Goal: Task Accomplishment & Management: Manage account settings

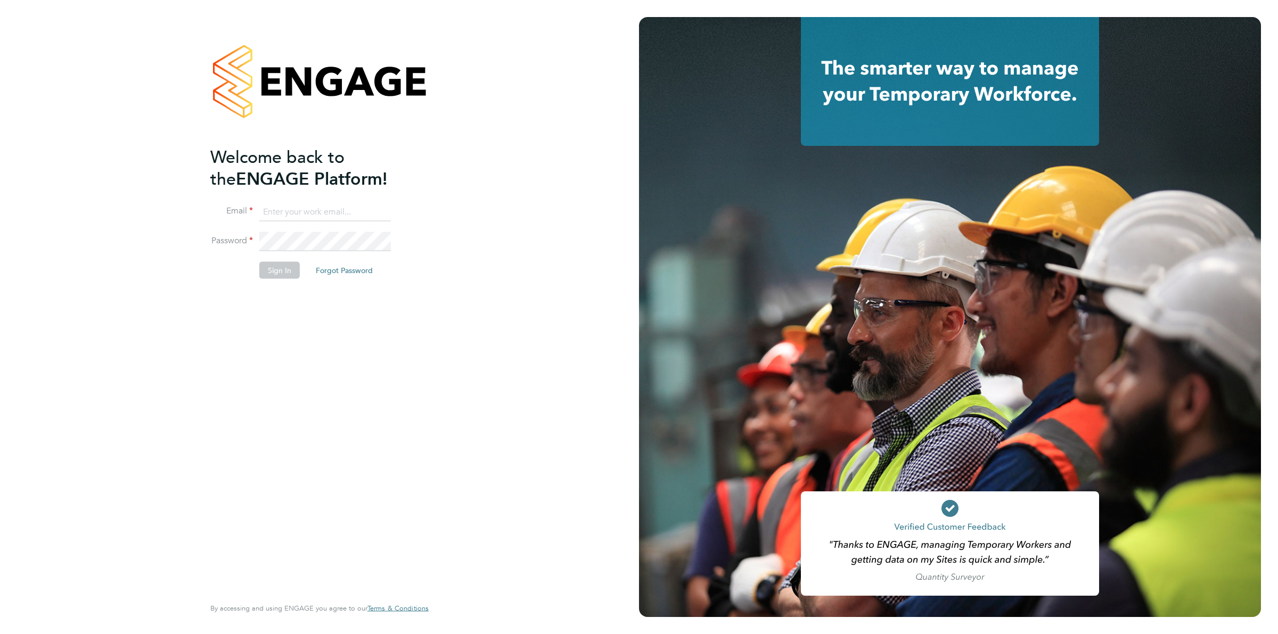
type input "ollie.dart@novaeducation.net"
click at [260, 273] on button "Sign In" at bounding box center [279, 270] width 40 height 17
click at [0, 0] on div "Sorry, we are having problems connecting to our services." at bounding box center [0, 0] width 0 height 0
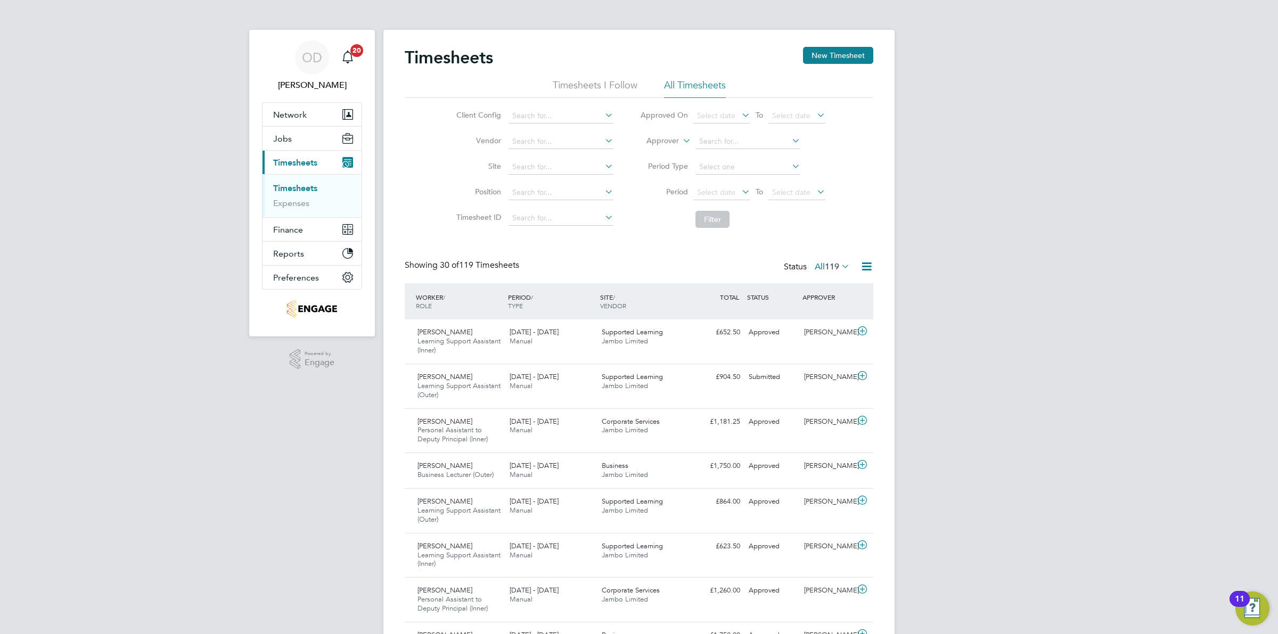
click at [282, 161] on span "Timesheets" at bounding box center [295, 163] width 44 height 10
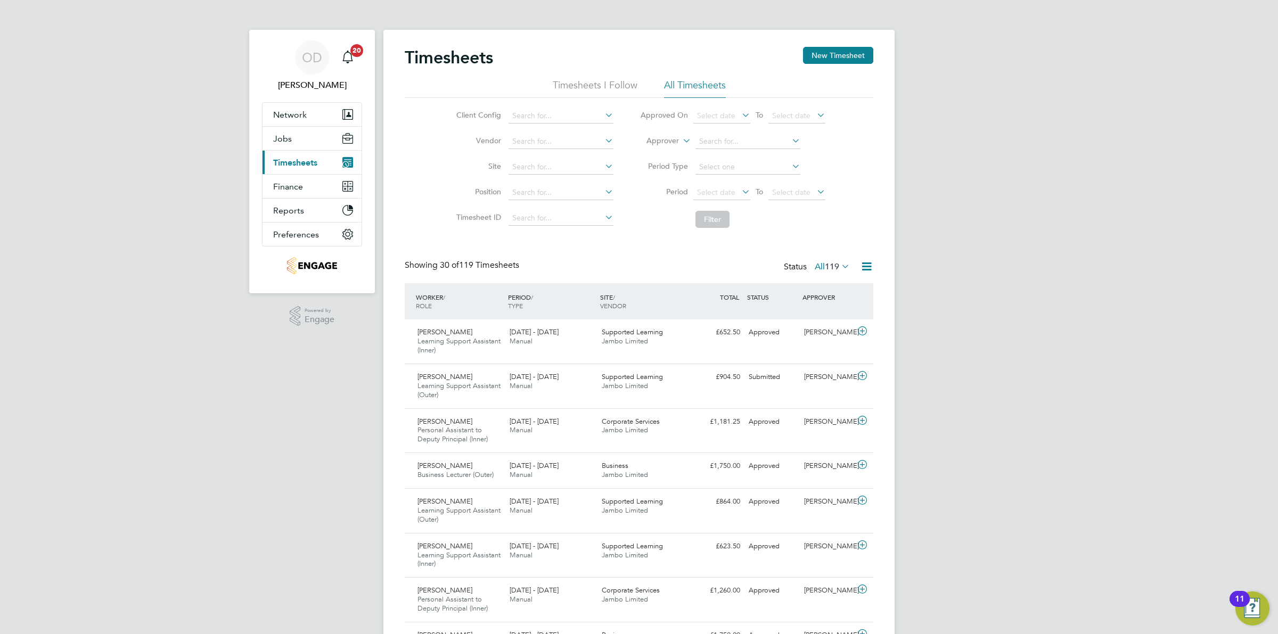
click at [297, 160] on span "Timesheets" at bounding box center [295, 163] width 44 height 10
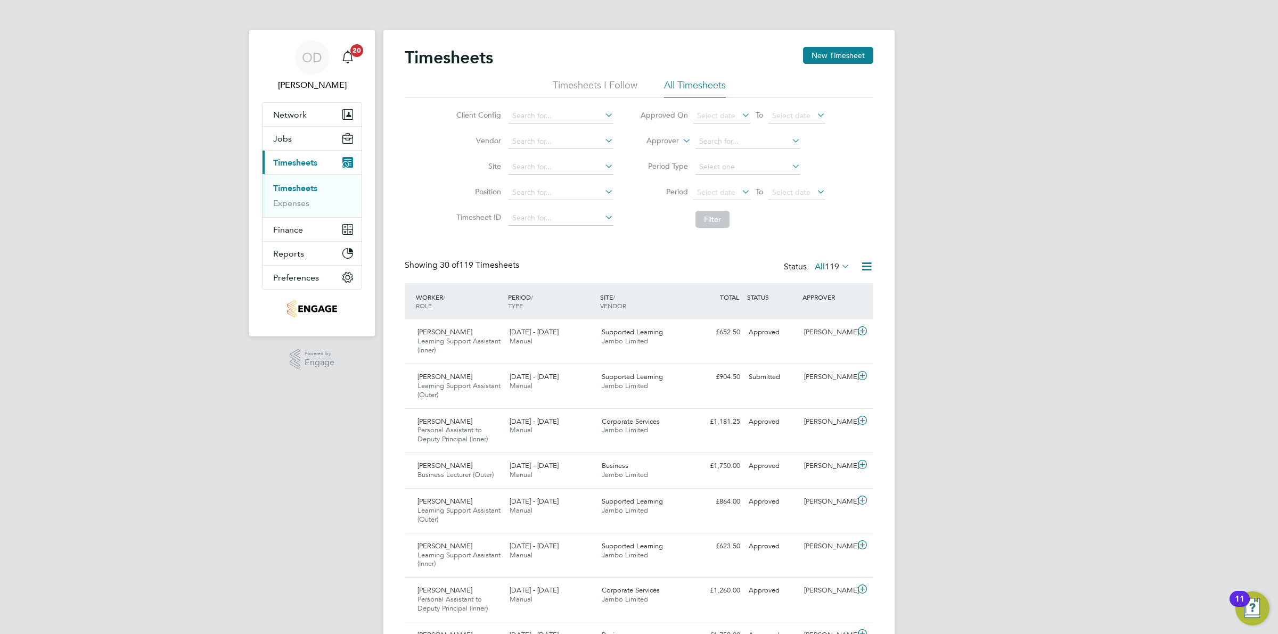
click at [297, 187] on link "Timesheets" at bounding box center [295, 188] width 44 height 10
click at [286, 140] on span "Jobs" at bounding box center [282, 139] width 19 height 10
click at [277, 180] on link "Vacancies" at bounding box center [292, 179] width 38 height 10
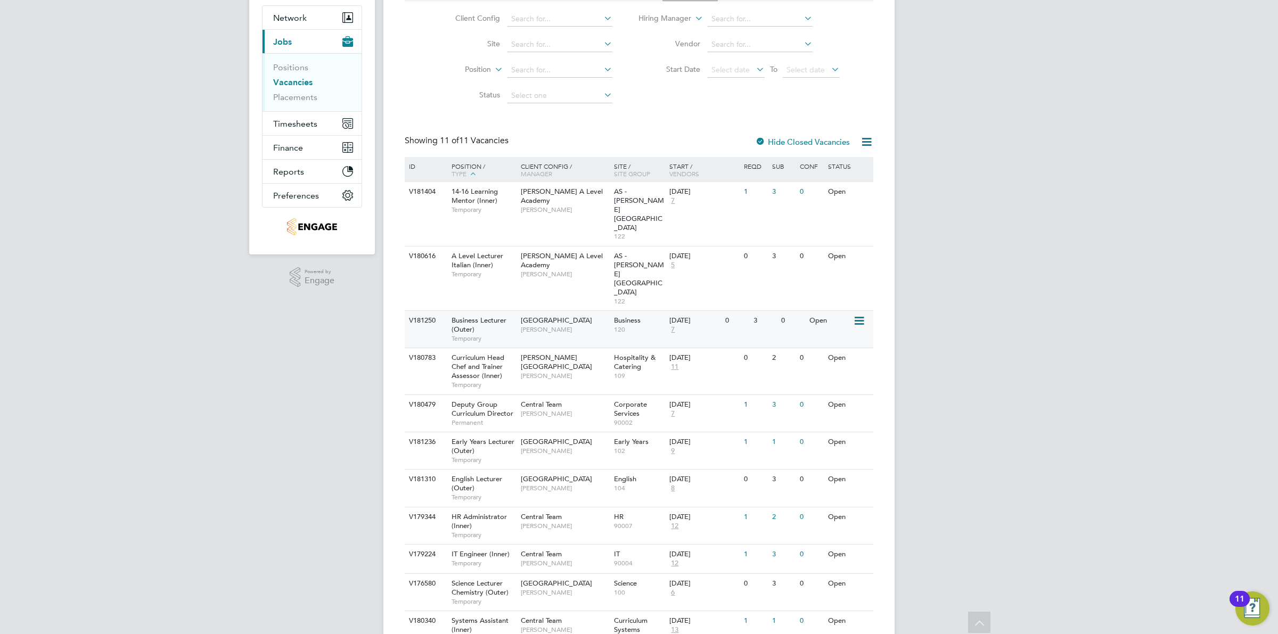
click at [787, 311] on div "V181250 Business Lecturer (Outer) Temporary Epping Forest Campus Shabnam Shahee…" at bounding box center [639, 329] width 469 height 37
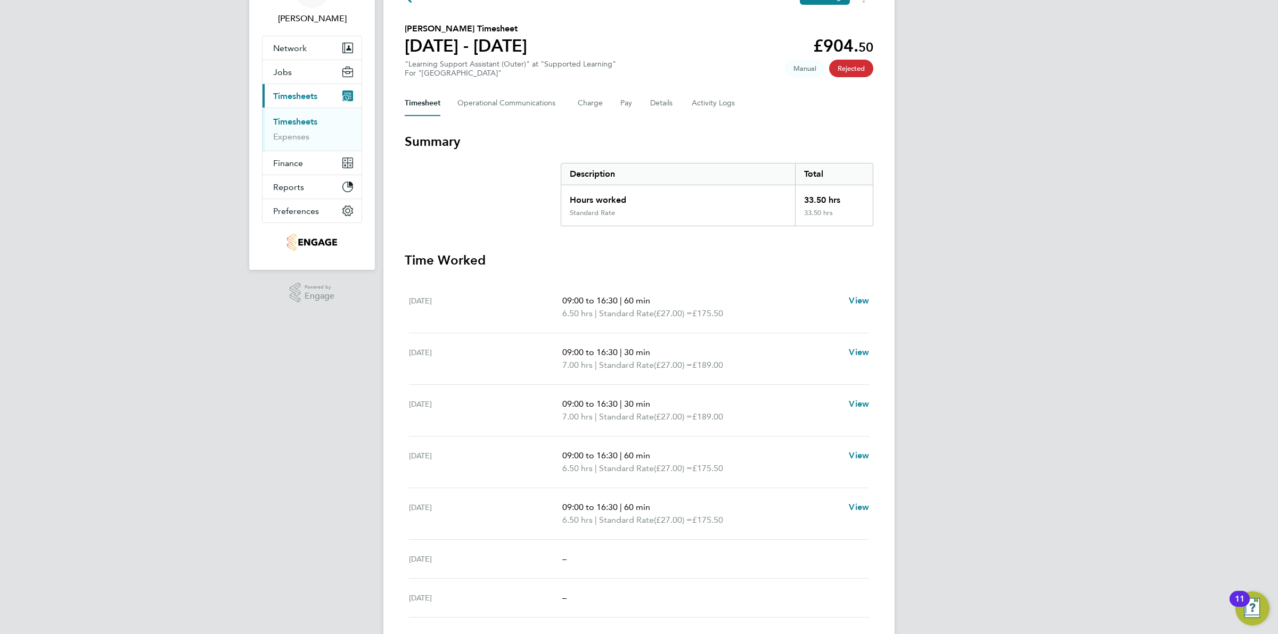
scroll to position [94, 0]
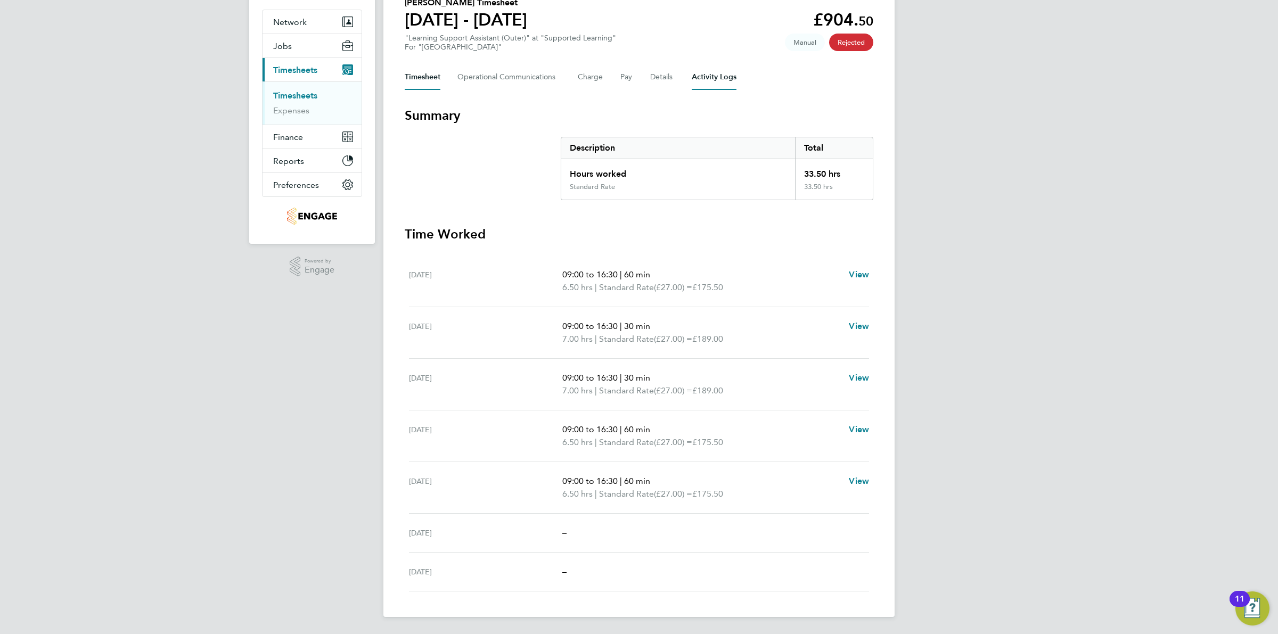
click at [696, 77] on Logs-tab "Activity Logs" at bounding box center [714, 77] width 45 height 26
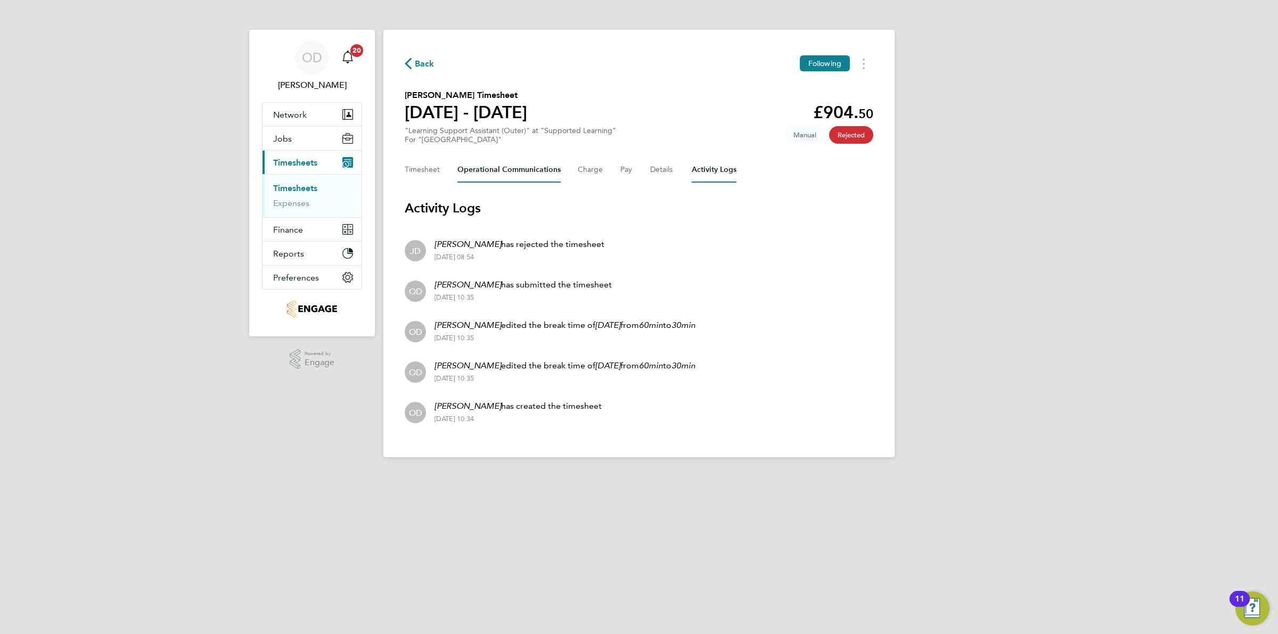
click at [509, 164] on Communications-tab "Operational Communications" at bounding box center [509, 170] width 103 height 26
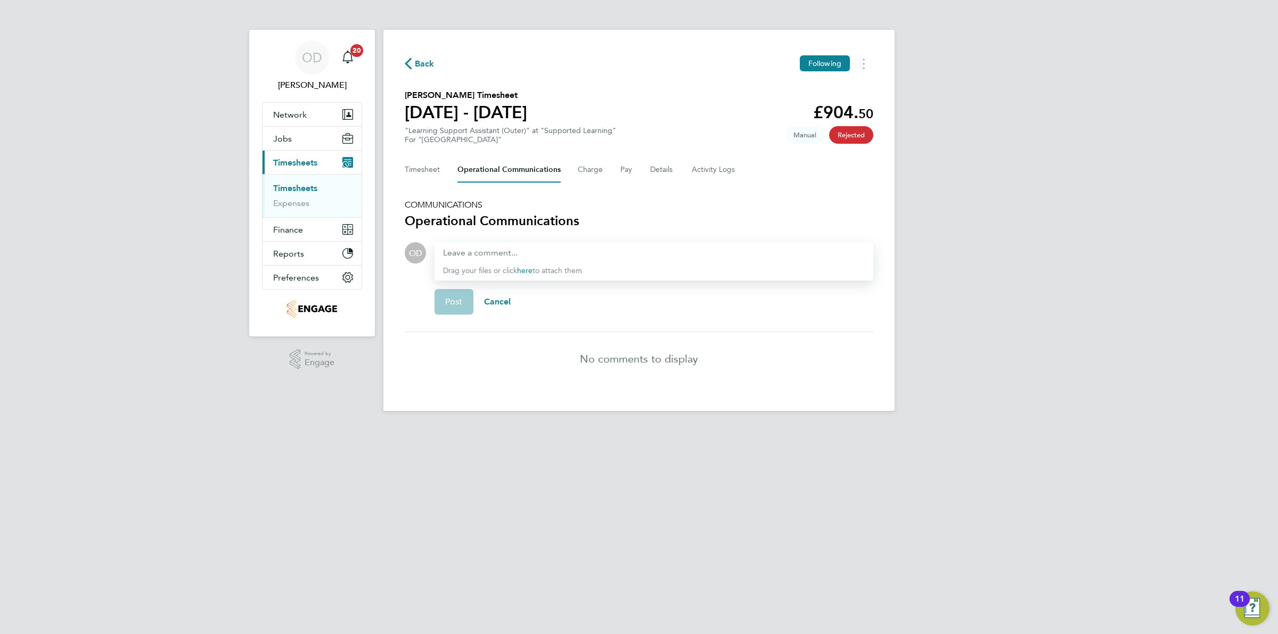
click at [590, 243] on div "Drag your files or click here to attach them" at bounding box center [654, 261] width 439 height 38
click at [615, 248] on div at bounding box center [654, 253] width 422 height 13
click at [594, 173] on button "Charge" at bounding box center [591, 170] width 26 height 26
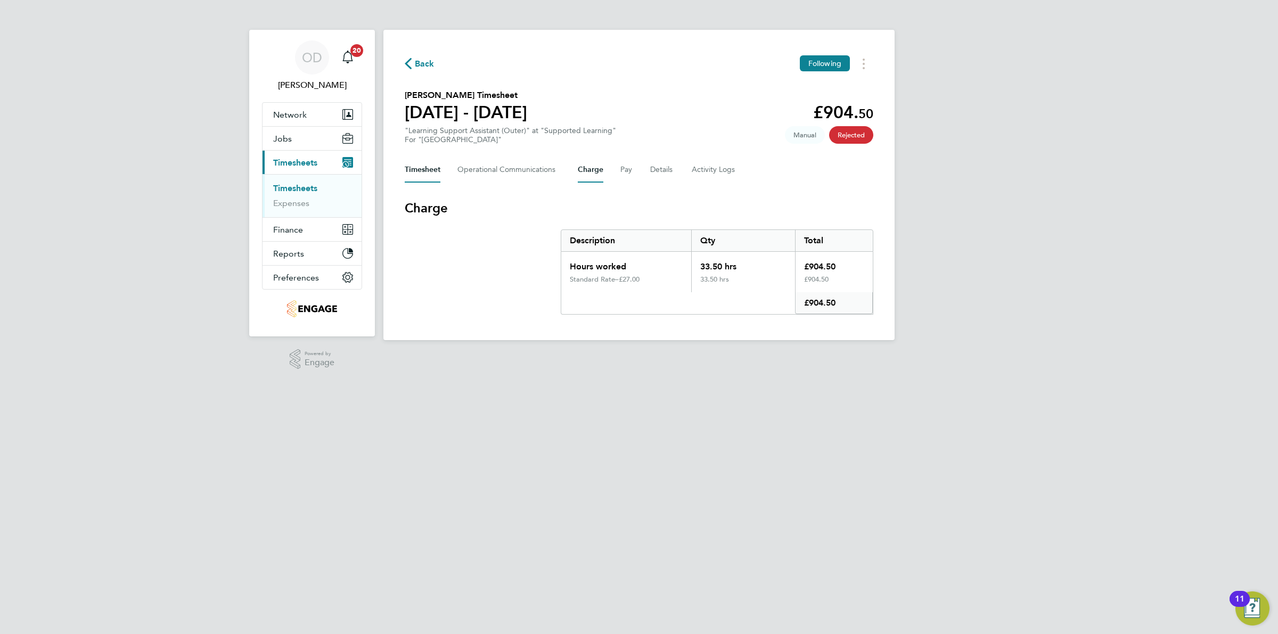
click at [438, 177] on button "Timesheet" at bounding box center [423, 170] width 36 height 26
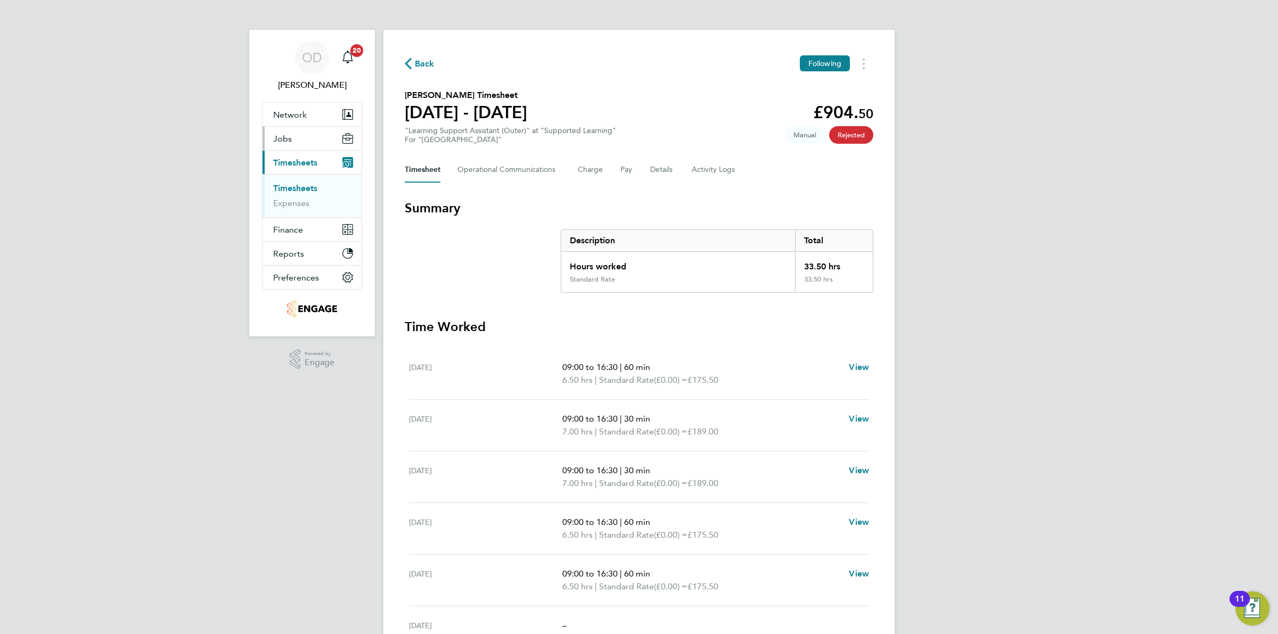
click at [276, 143] on span "Jobs" at bounding box center [282, 139] width 19 height 10
click at [288, 177] on link "Vacancies" at bounding box center [292, 179] width 38 height 10
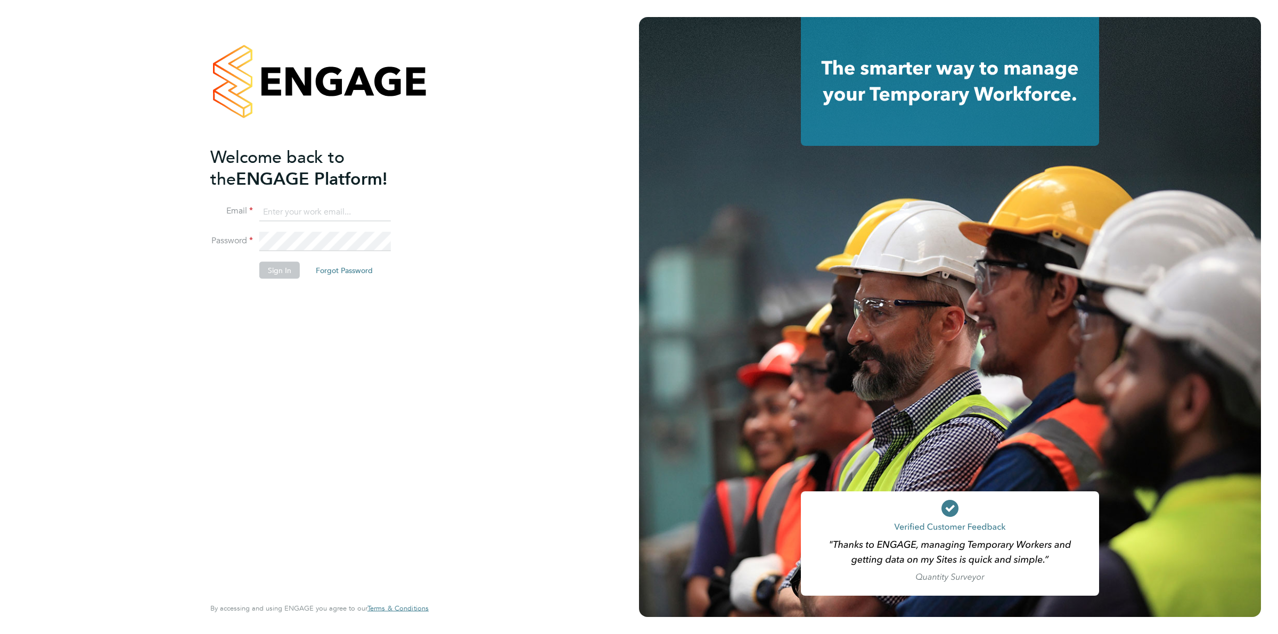
type input "[PERSON_NAME][EMAIL_ADDRESS][DOMAIN_NAME]"
click at [279, 272] on button "Sign In" at bounding box center [279, 270] width 40 height 17
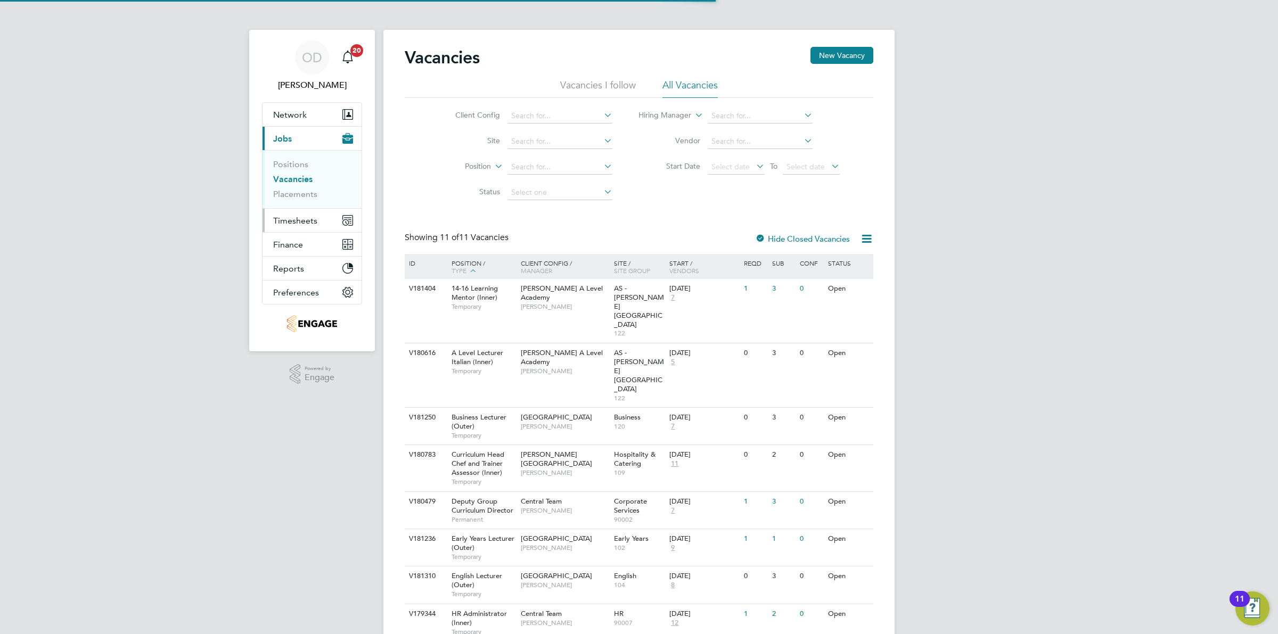
click at [304, 220] on span "Timesheets" at bounding box center [295, 221] width 44 height 10
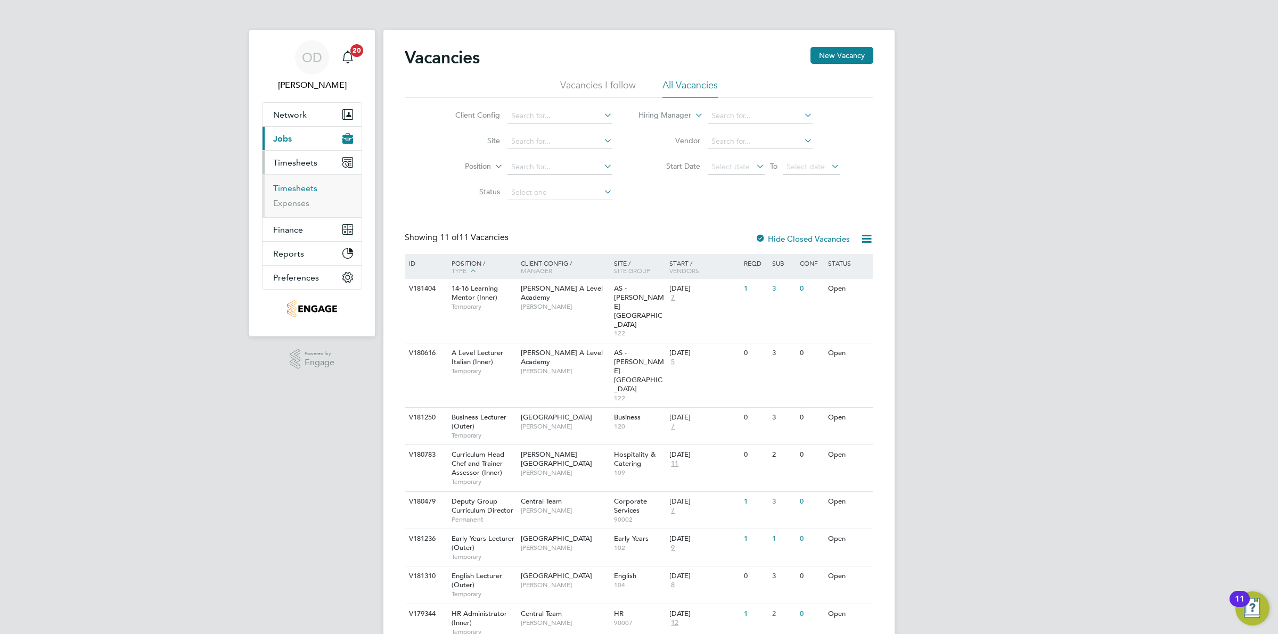
click at [304, 187] on link "Timesheets" at bounding box center [295, 188] width 44 height 10
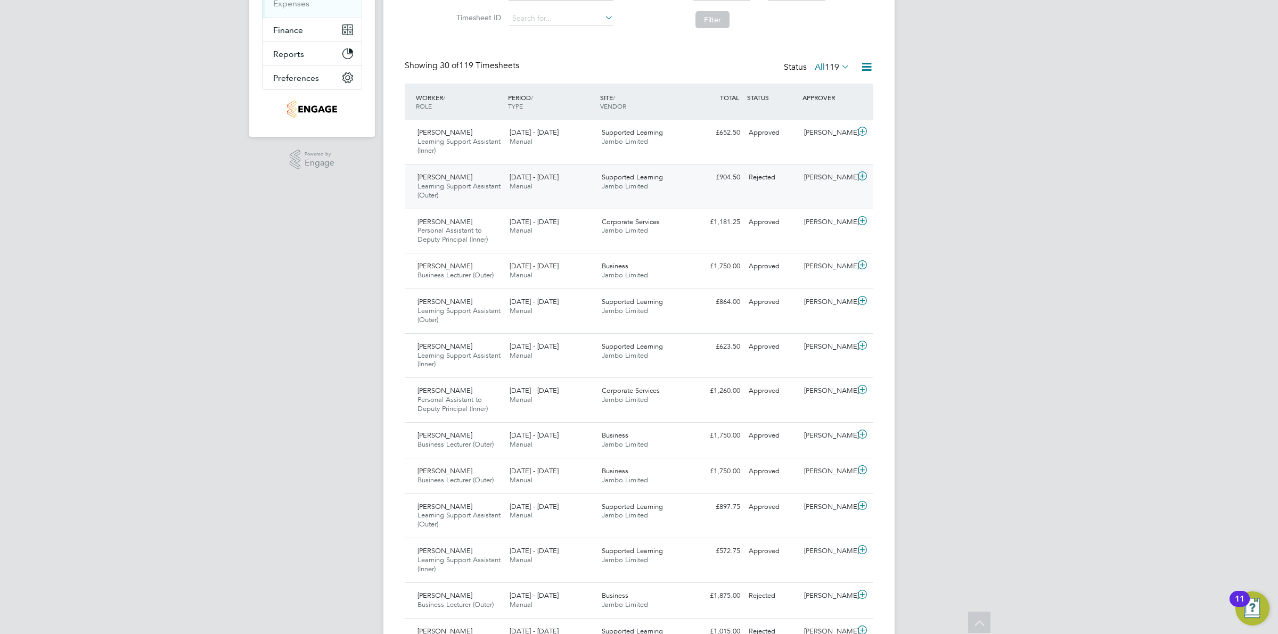
click at [758, 177] on div "Rejected" at bounding box center [772, 178] width 55 height 18
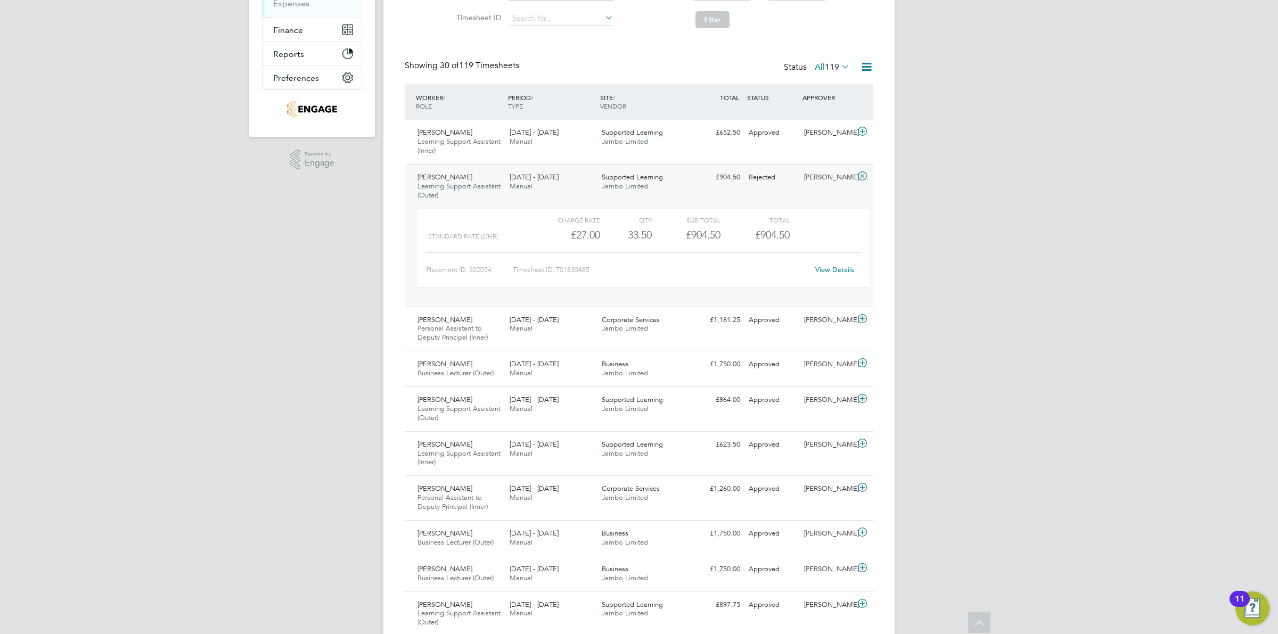
click at [827, 267] on link "View Details" at bounding box center [835, 269] width 39 height 9
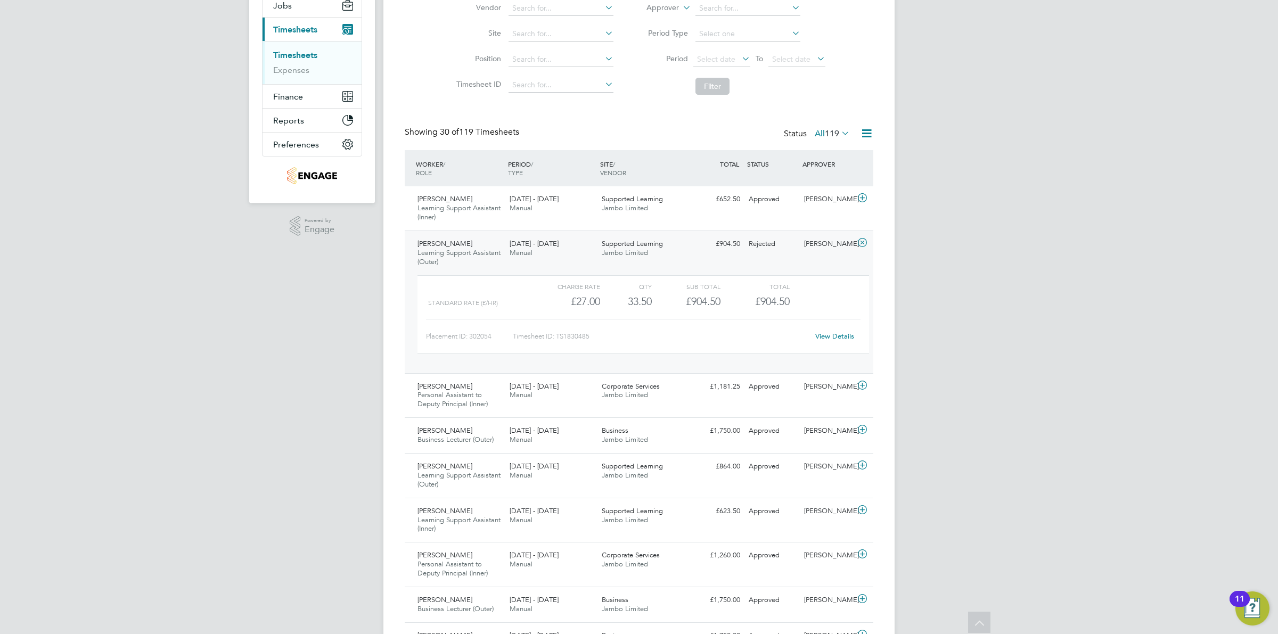
click at [309, 52] on link "Timesheets" at bounding box center [295, 55] width 44 height 10
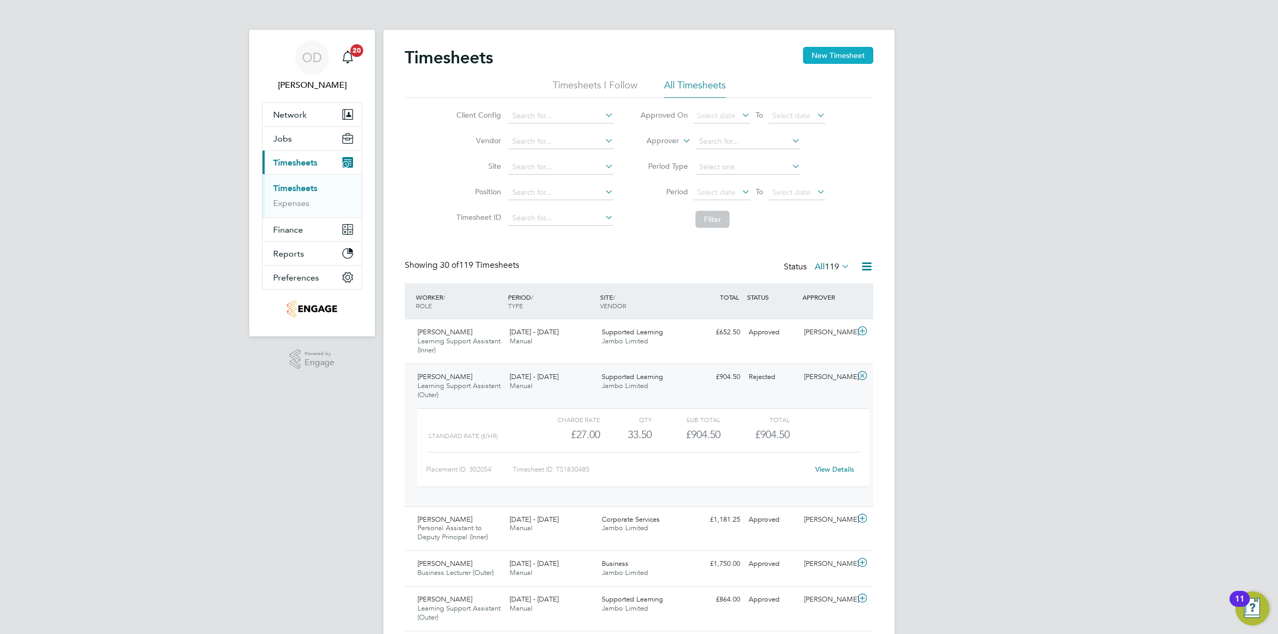
click at [832, 59] on button "New Timesheet" at bounding box center [838, 55] width 70 height 17
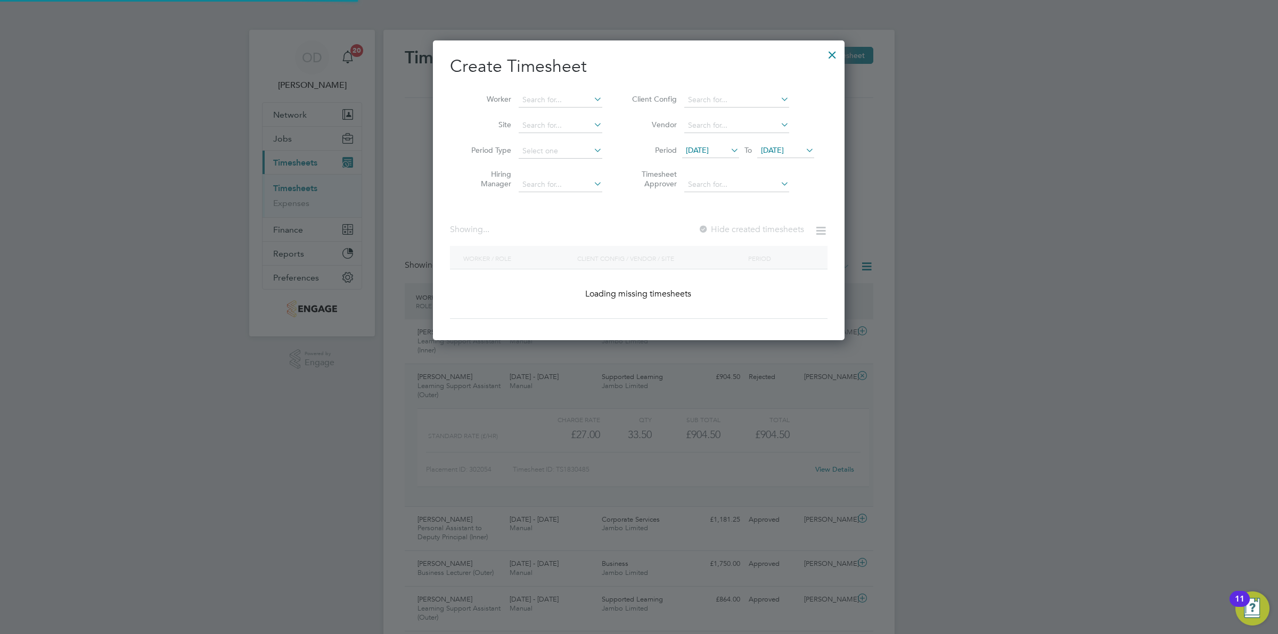
scroll to position [288, 412]
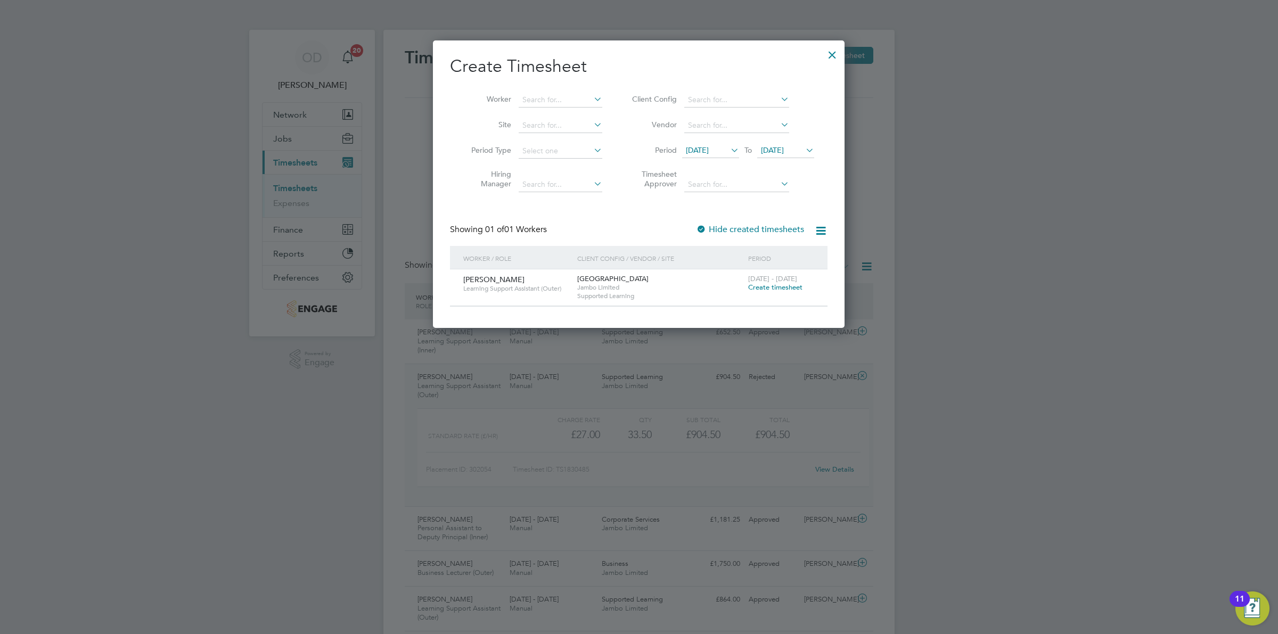
click at [789, 283] on span "Create timesheet" at bounding box center [775, 287] width 54 height 9
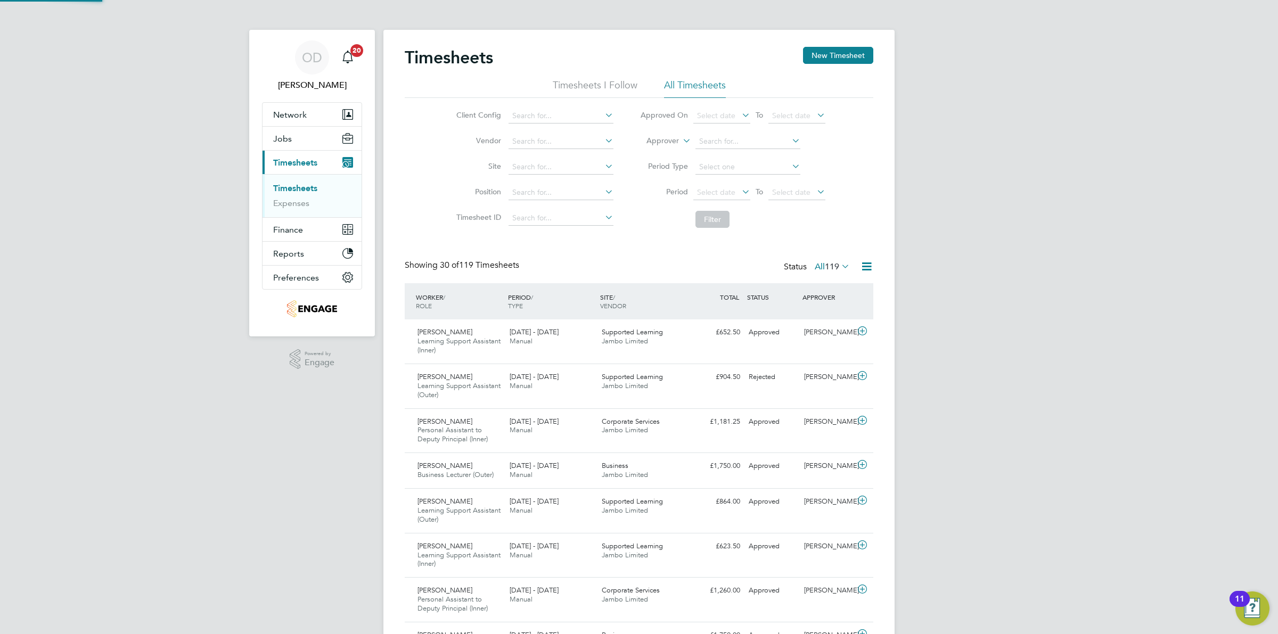
scroll to position [36, 92]
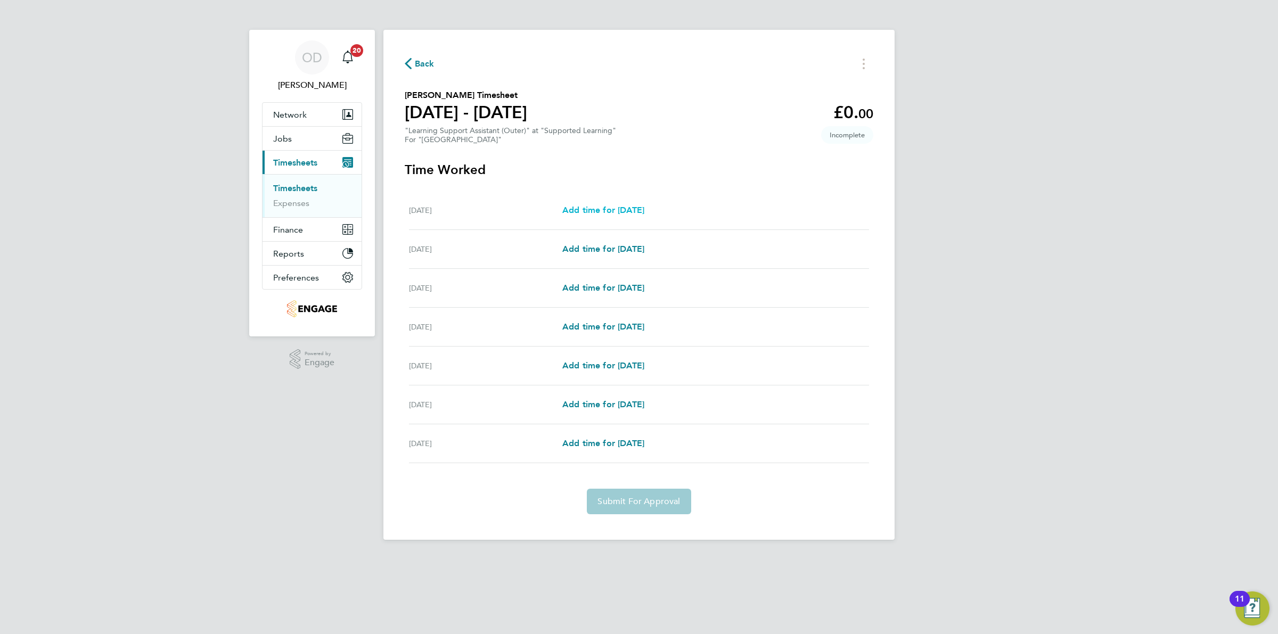
click at [645, 209] on span "Add time for Mon 22 Sep" at bounding box center [604, 210] width 82 height 10
select select "60"
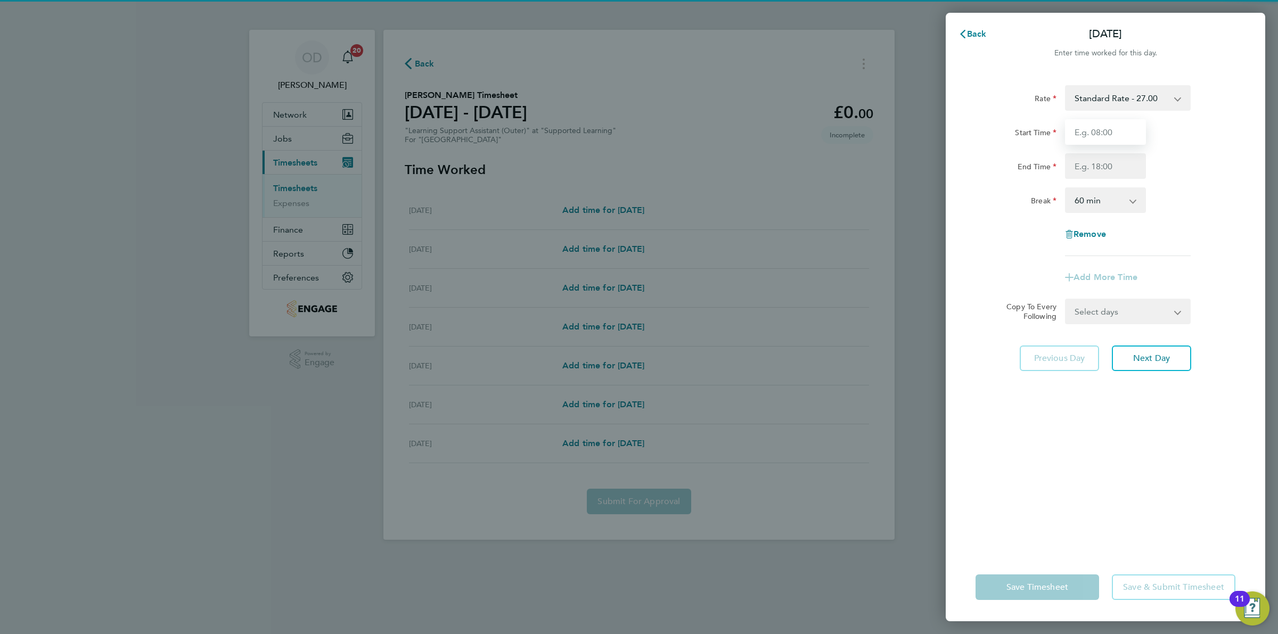
click at [1120, 137] on input "Start Time" at bounding box center [1105, 132] width 81 height 26
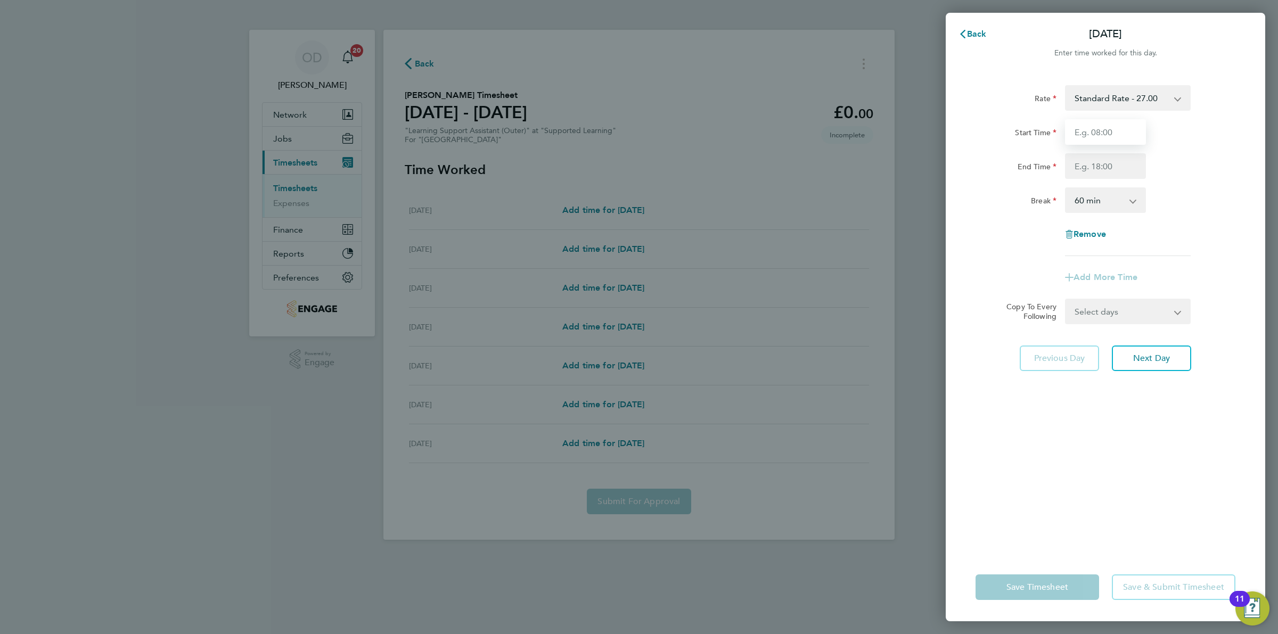
type input "09:00"
click at [1119, 162] on input "End Time" at bounding box center [1105, 166] width 81 height 26
type input "16:30"
click at [1108, 208] on select "0 min 15 min 30 min 45 min 60 min 75 min 90 min" at bounding box center [1099, 200] width 66 height 23
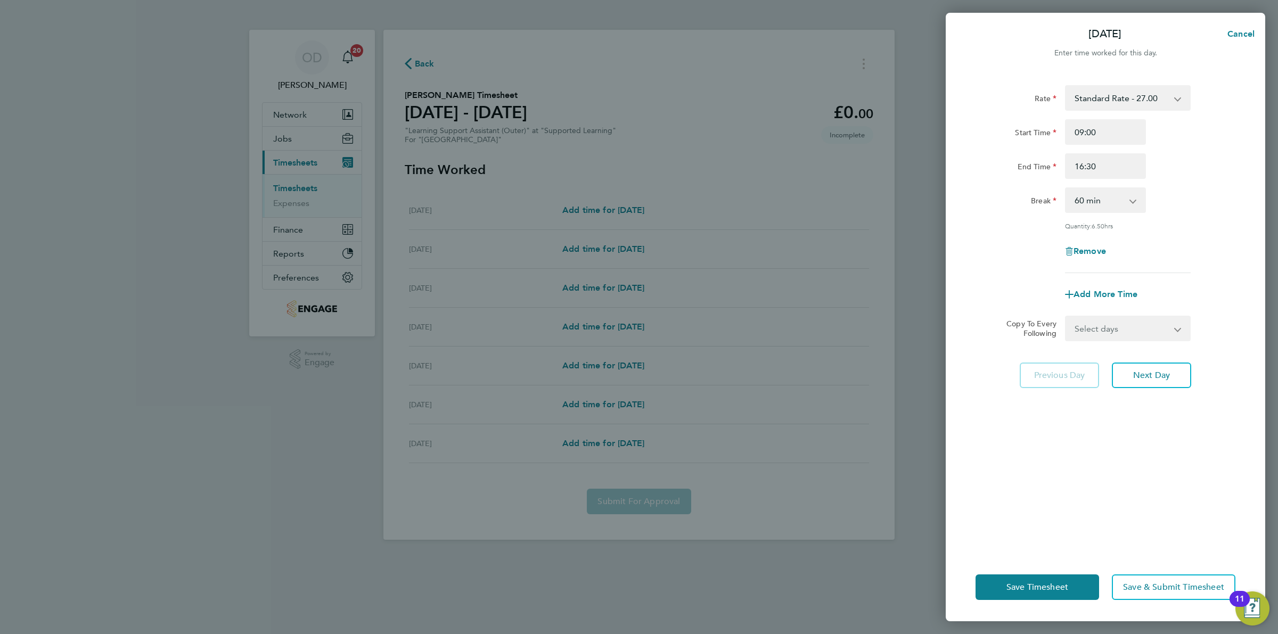
click at [1205, 200] on div "Break 0 min 15 min 30 min 45 min 60 min 75 min 90 min" at bounding box center [1106, 201] width 268 height 26
click at [1155, 371] on span "Next Day" at bounding box center [1152, 375] width 37 height 11
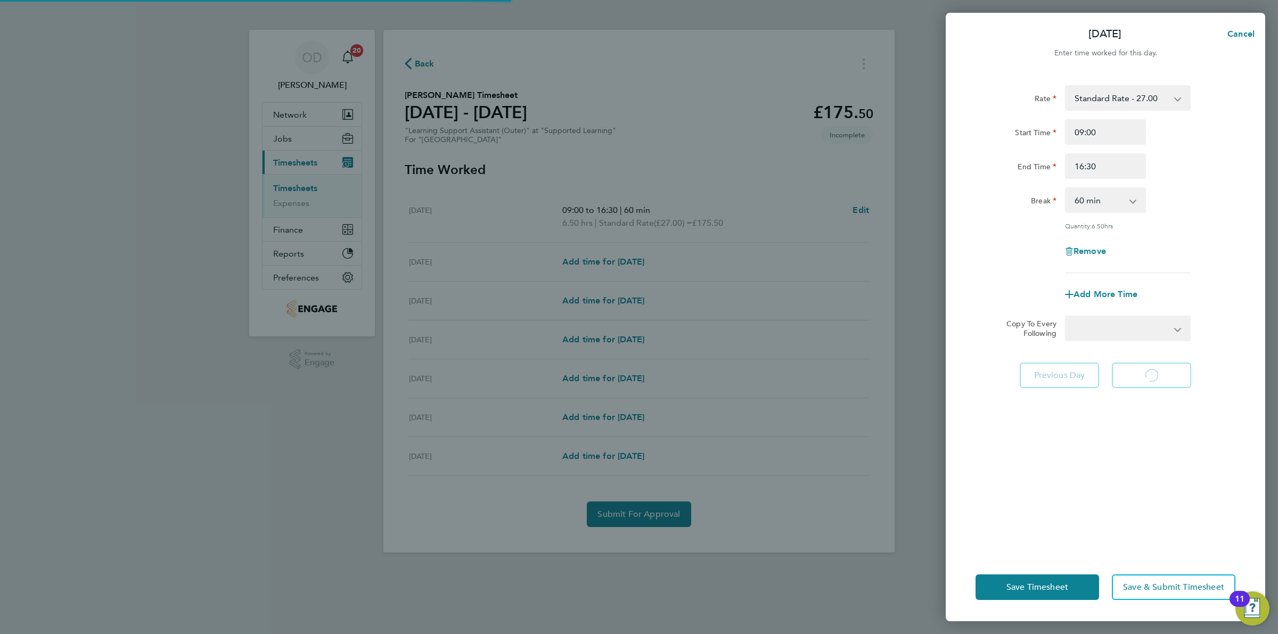
select select "60"
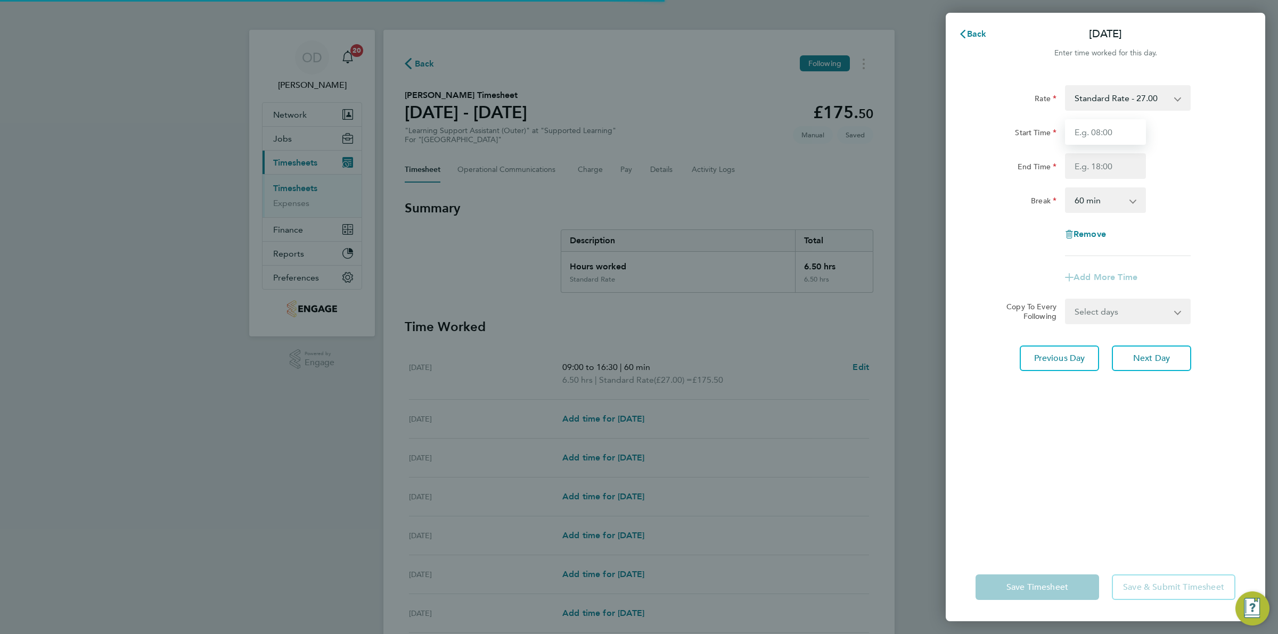
click at [1119, 135] on input "Start Time" at bounding box center [1105, 132] width 81 height 26
type input "09:00"
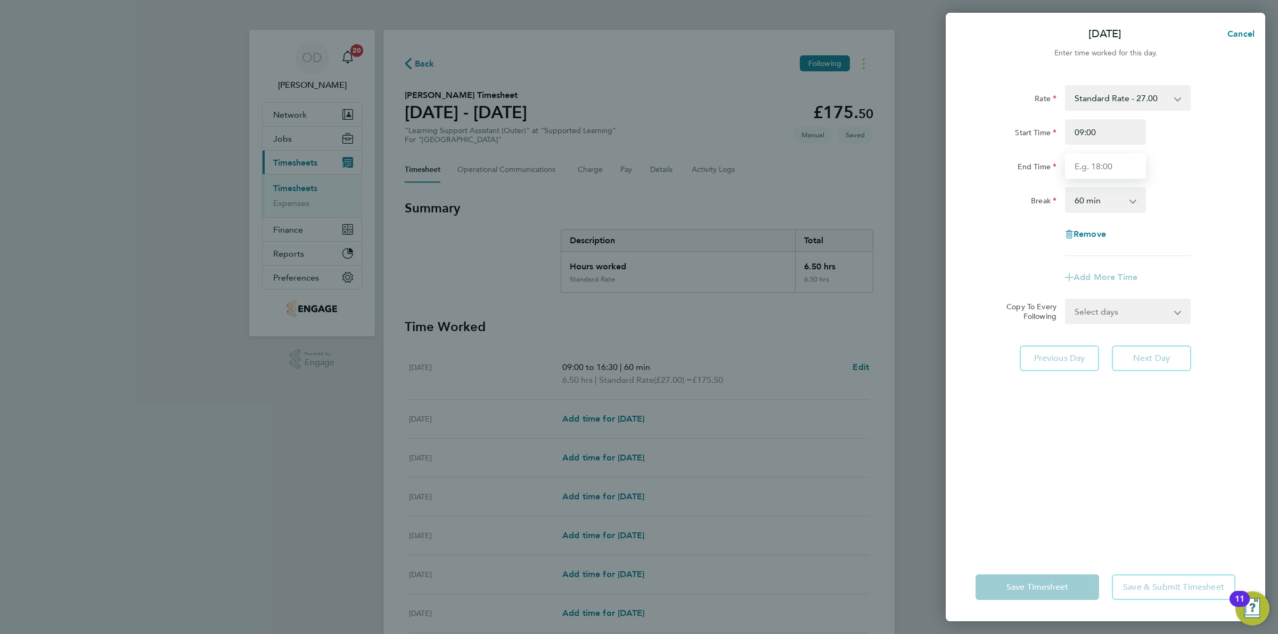
click at [1124, 167] on input "End Time" at bounding box center [1105, 166] width 81 height 26
type input "16:30"
click at [1188, 225] on div "Rate Standard Rate - 27.00 Start Time 09:00 End Time 16:30 Break 0 min 15 min 3…" at bounding box center [1106, 170] width 260 height 171
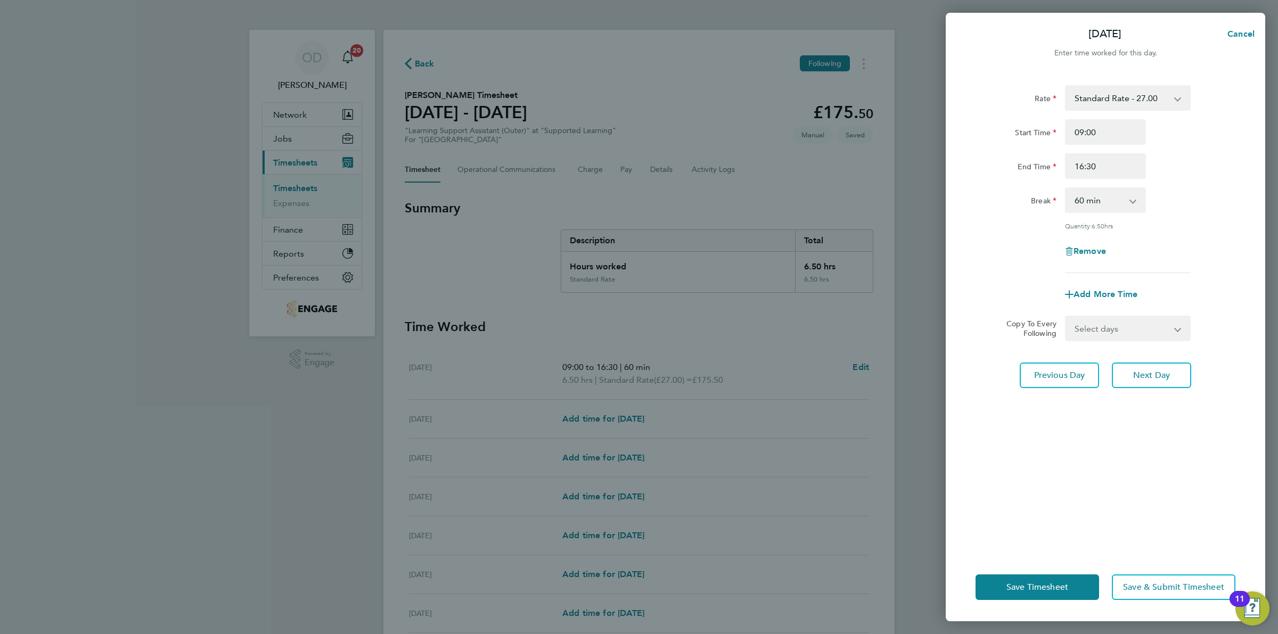
click at [1114, 191] on select "0 min 15 min 30 min 45 min 60 min 75 min 90 min" at bounding box center [1099, 200] width 66 height 23
select select "30"
click at [1066, 189] on select "0 min 15 min 30 min 45 min 60 min 75 min 90 min" at bounding box center [1099, 200] width 66 height 23
click at [1184, 241] on div "Remove" at bounding box center [1106, 252] width 268 height 26
click at [1175, 382] on button "Next Day" at bounding box center [1151, 376] width 79 height 26
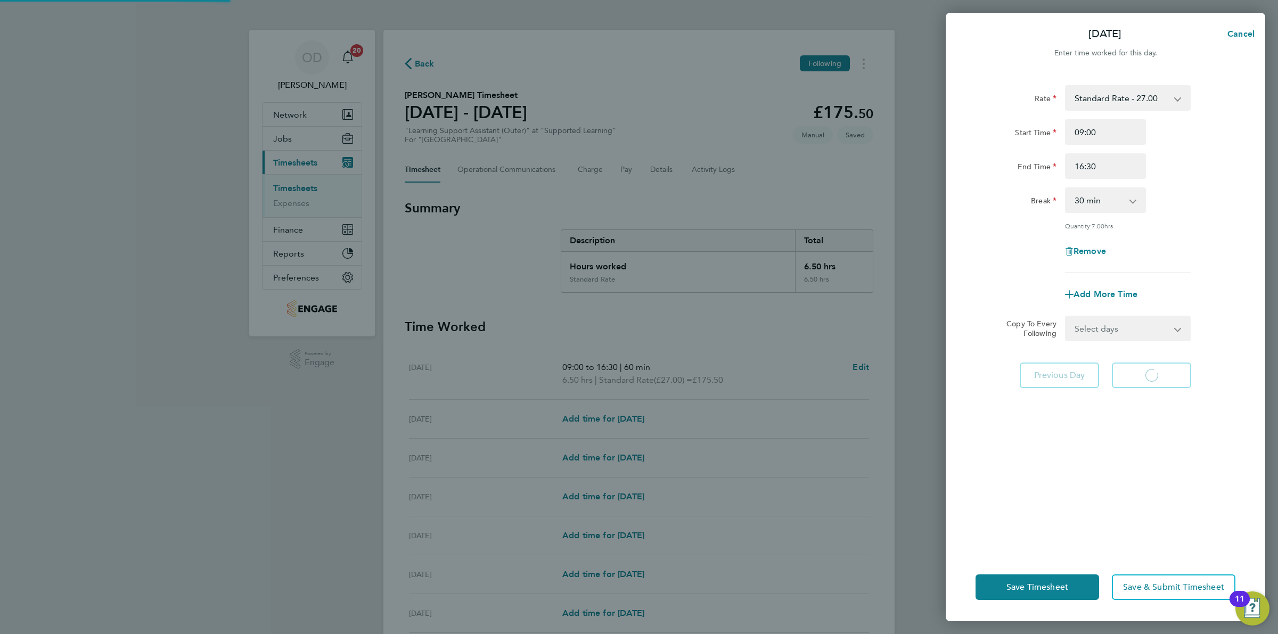
select select "60"
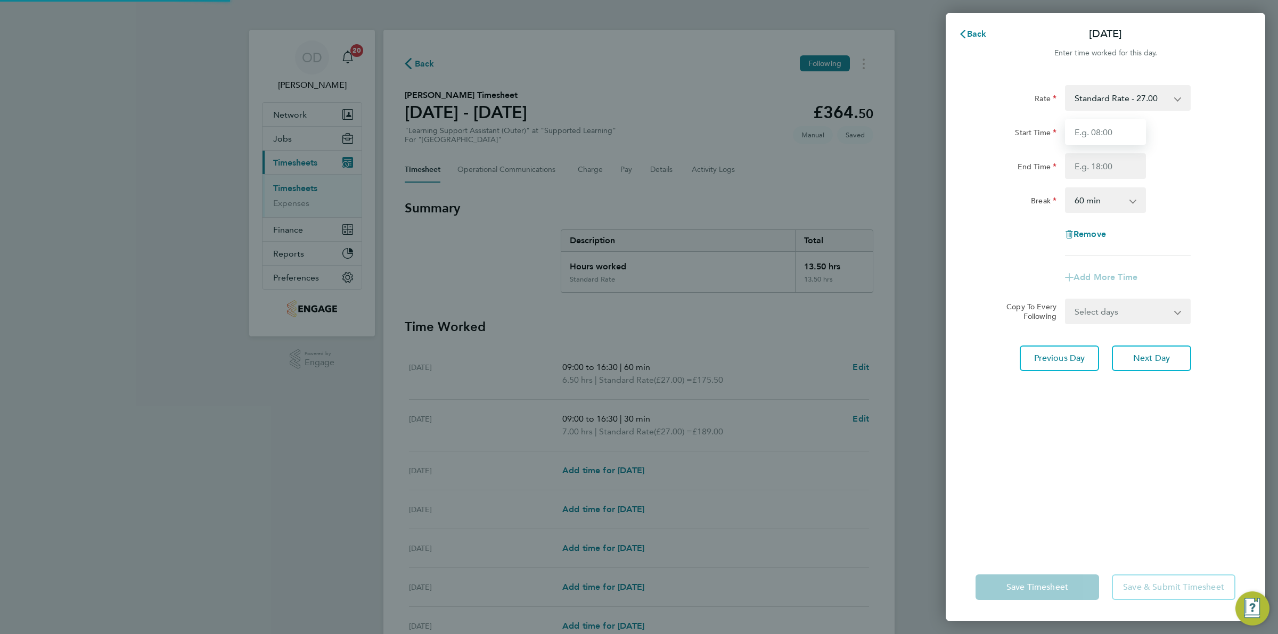
click at [1111, 136] on input "Start Time" at bounding box center [1105, 132] width 81 height 26
type input "09:00"
click at [1115, 165] on input "End Time" at bounding box center [1105, 166] width 81 height 26
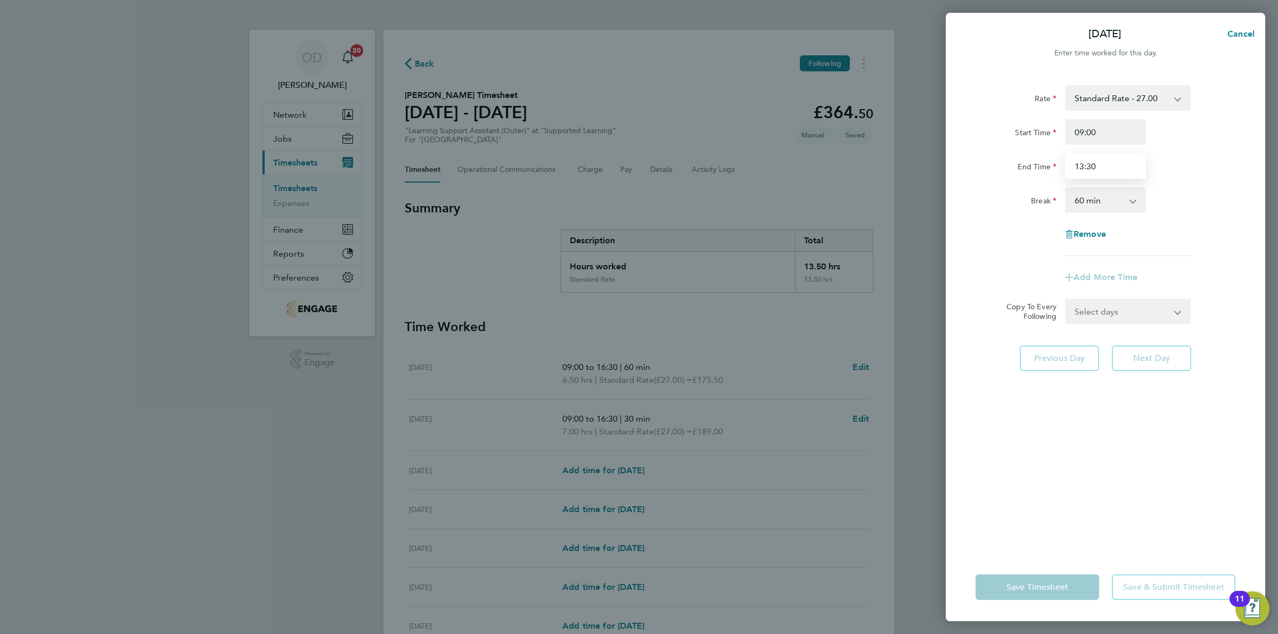
drag, startPoint x: 1096, startPoint y: 166, endPoint x: 1051, endPoint y: 161, distance: 45.5
click at [1053, 161] on div "End Time 13:30" at bounding box center [1106, 166] width 268 height 26
type input "14:15"
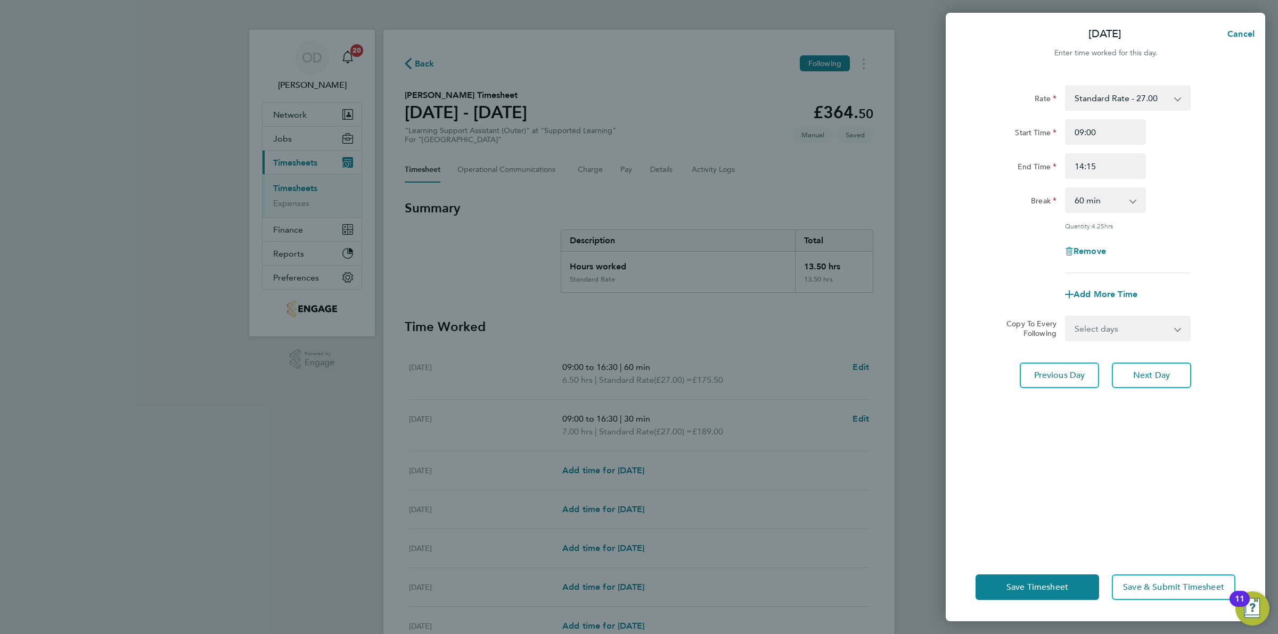
click at [1221, 211] on div "Break 0 min 15 min 30 min 45 min 60 min 75 min 90 min" at bounding box center [1106, 201] width 268 height 26
click at [1117, 203] on select "0 min 15 min 30 min 45 min 60 min 75 min 90 min" at bounding box center [1099, 200] width 66 height 23
select select "30"
click at [1066, 189] on select "0 min 15 min 30 min 45 min 60 min 75 min 90 min" at bounding box center [1099, 200] width 66 height 23
click at [1224, 229] on div "Quantity: 4.75 hrs" at bounding box center [1106, 226] width 268 height 9
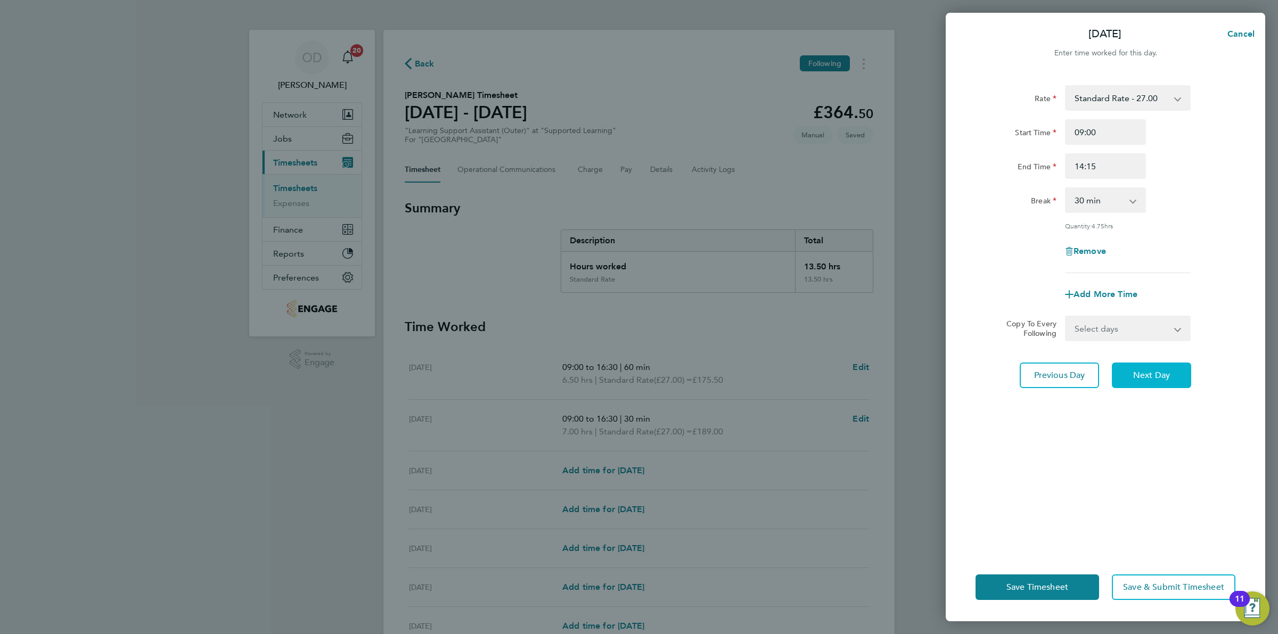
click at [1152, 381] on button "Next Day" at bounding box center [1151, 376] width 79 height 26
select select "60"
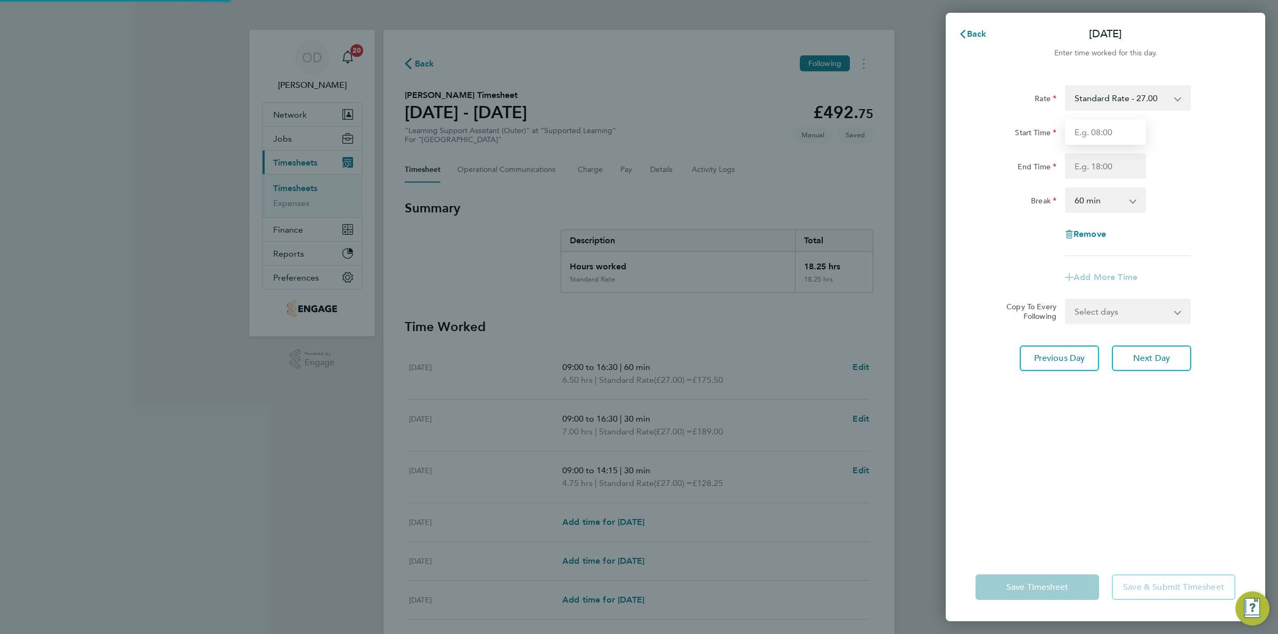
click at [1095, 136] on input "Start Time" at bounding box center [1105, 132] width 81 height 26
type input "09:00"
click at [1097, 167] on input "End Time" at bounding box center [1105, 166] width 81 height 26
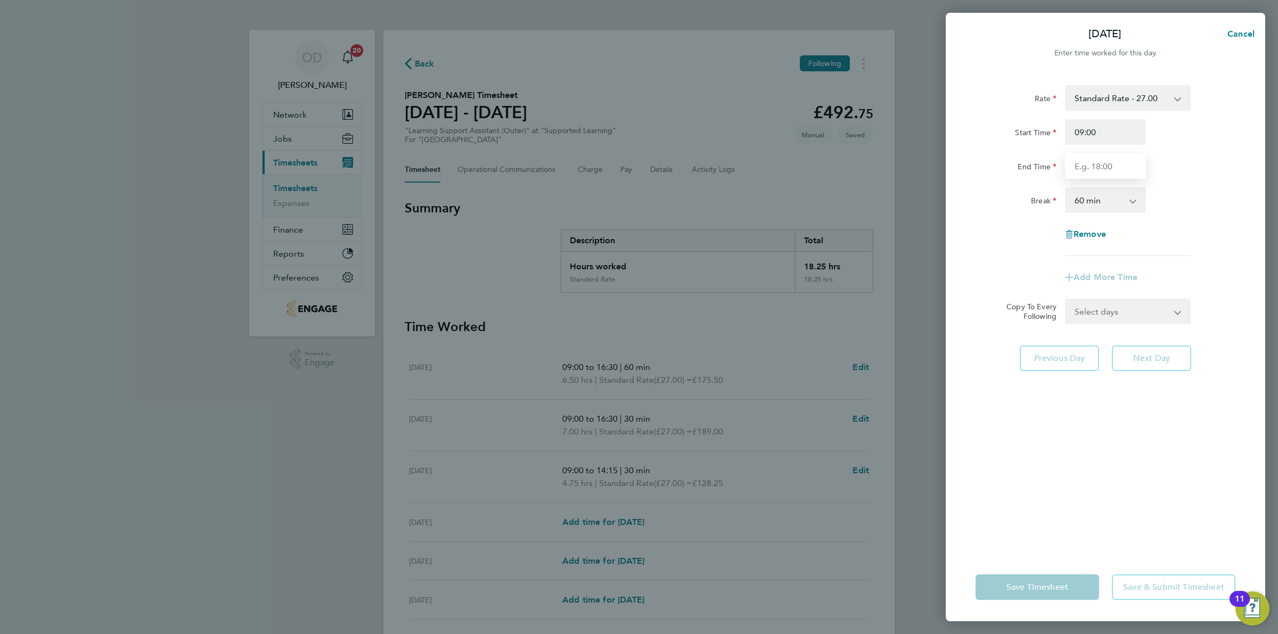
type input "16:30"
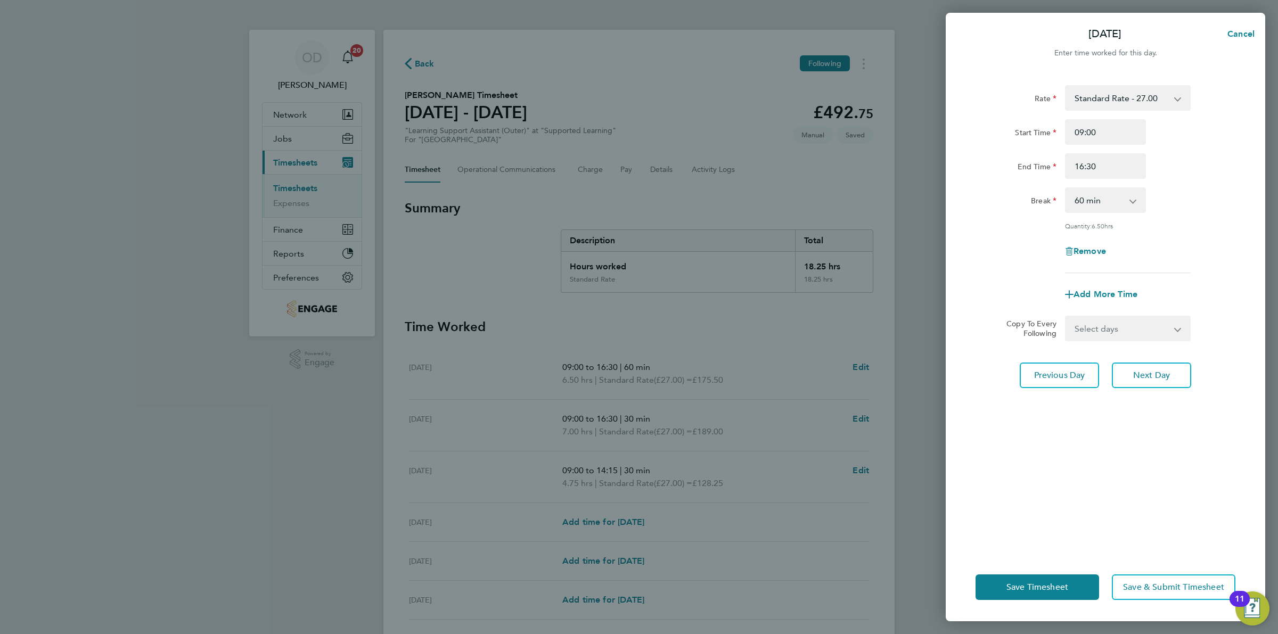
click at [1199, 206] on div "Break 0 min 15 min 30 min 45 min 60 min 75 min 90 min" at bounding box center [1106, 201] width 268 height 26
click at [1122, 204] on select "0 min 15 min 30 min 45 min 60 min 75 min 90 min" at bounding box center [1099, 200] width 66 height 23
click at [1199, 202] on div "Break 0 min 15 min 30 min 45 min 60 min 75 min 90 min" at bounding box center [1106, 201] width 268 height 26
click at [1158, 366] on button "Next Day" at bounding box center [1151, 376] width 79 height 26
select select "60"
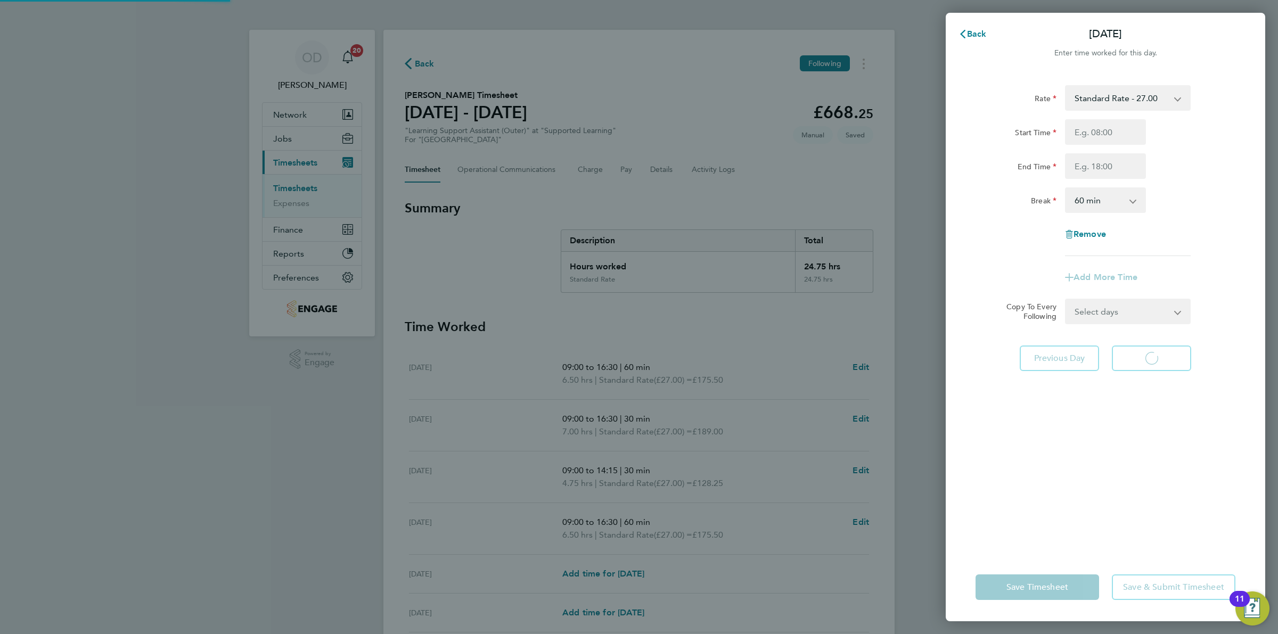
select select "60"
click at [1133, 129] on input "Start Time" at bounding box center [1105, 132] width 81 height 26
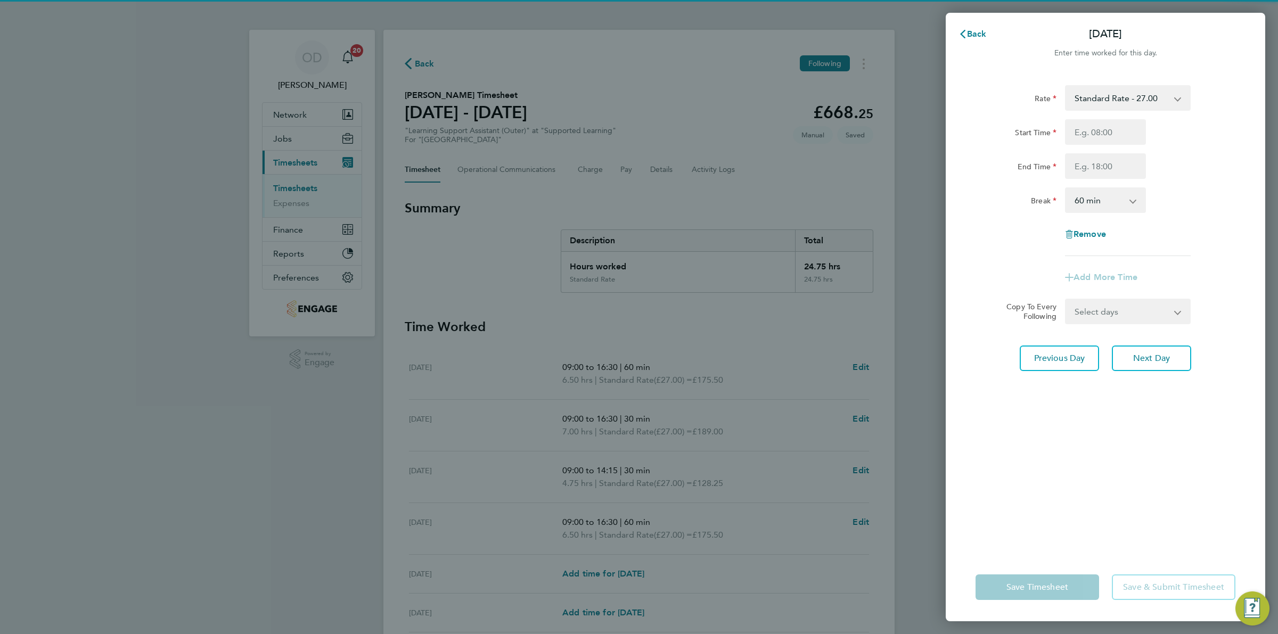
type input "09:00"
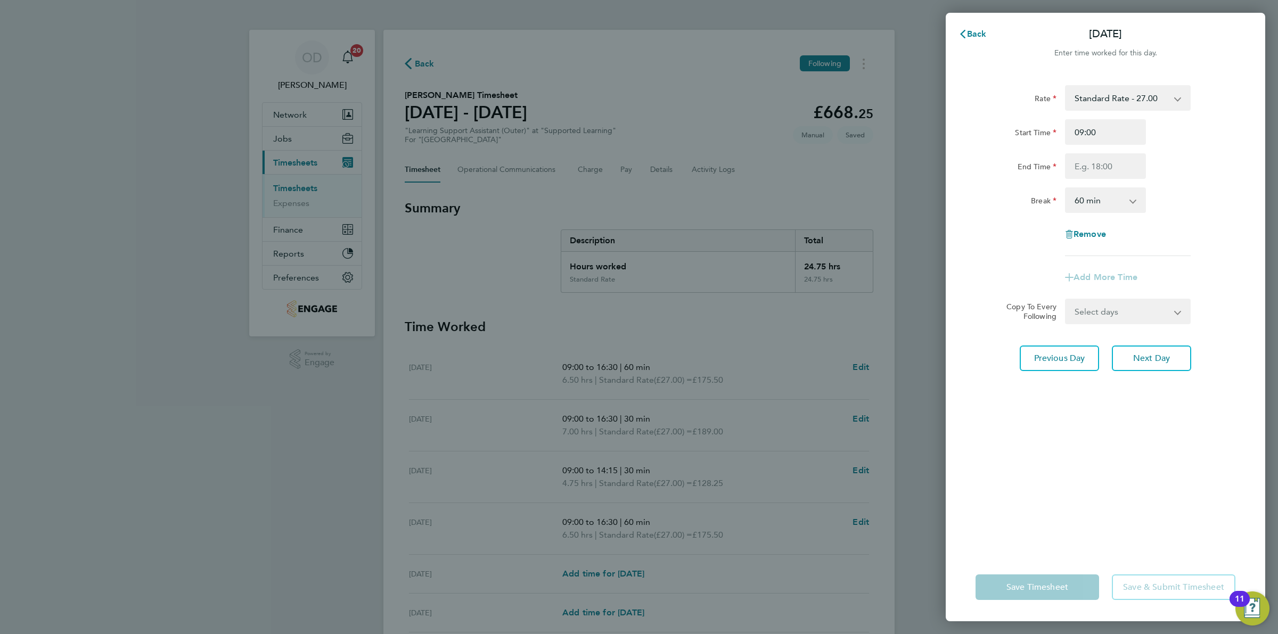
click at [1191, 153] on div "End Time" at bounding box center [1106, 166] width 268 height 26
click at [1121, 163] on input "End Time" at bounding box center [1105, 166] width 81 height 26
type input "16:30"
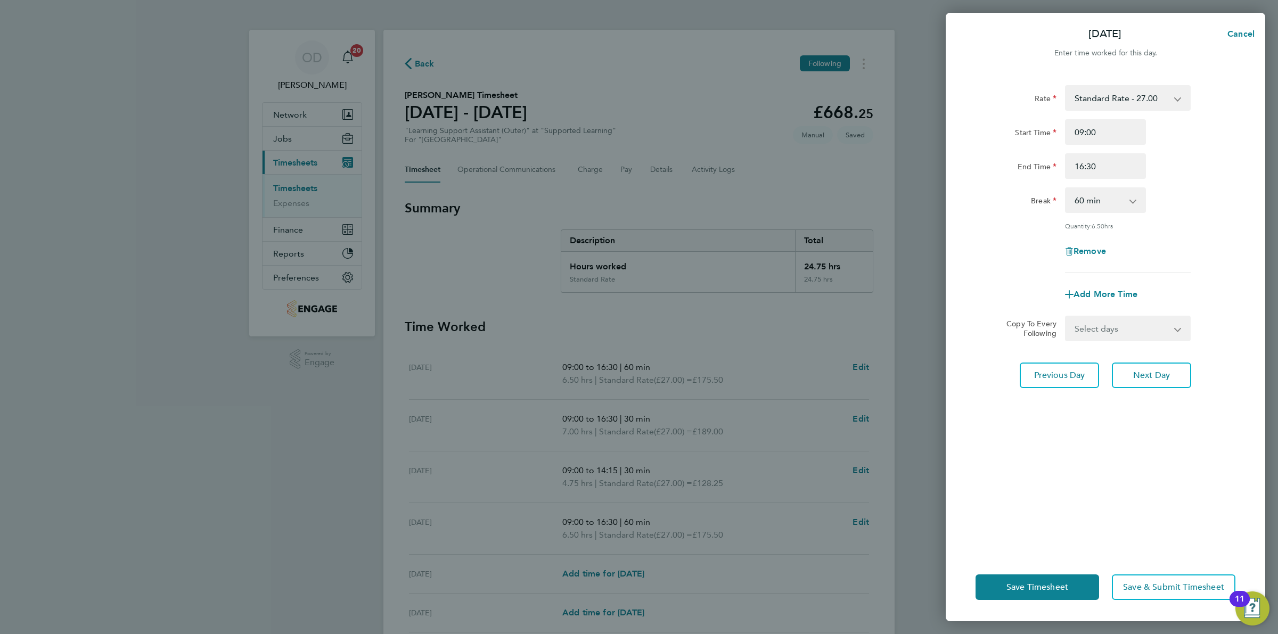
click at [1194, 233] on div "Rate Standard Rate - 27.00 Start Time 09:00 End Time 16:30 Break 0 min 15 min 3…" at bounding box center [1106, 179] width 260 height 188
click at [1145, 378] on span "Next Day" at bounding box center [1152, 375] width 37 height 11
select select "60"
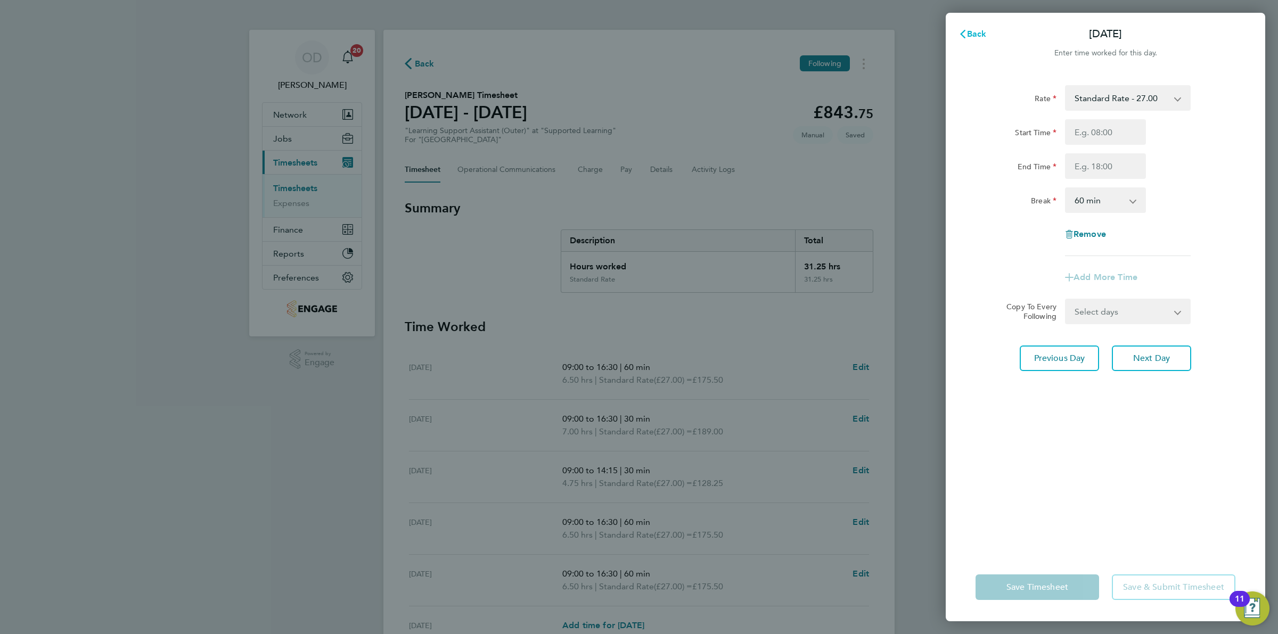
click at [962, 32] on icon "button" at bounding box center [963, 34] width 9 height 9
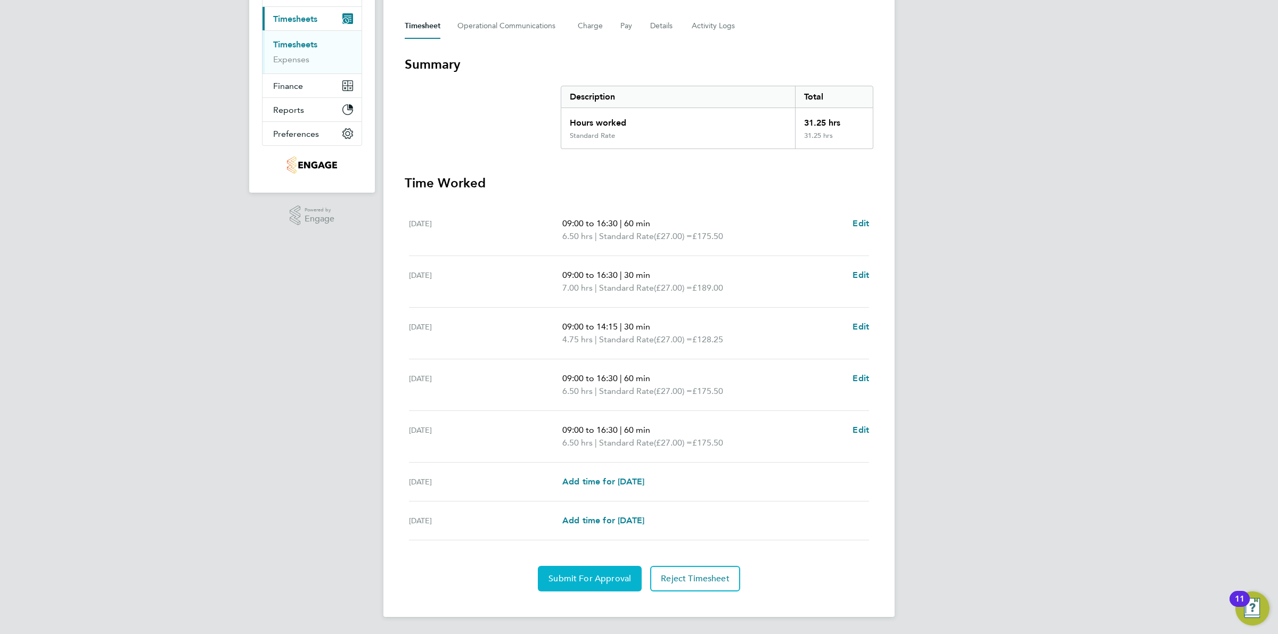
click at [598, 574] on span "Submit For Approval" at bounding box center [590, 579] width 83 height 11
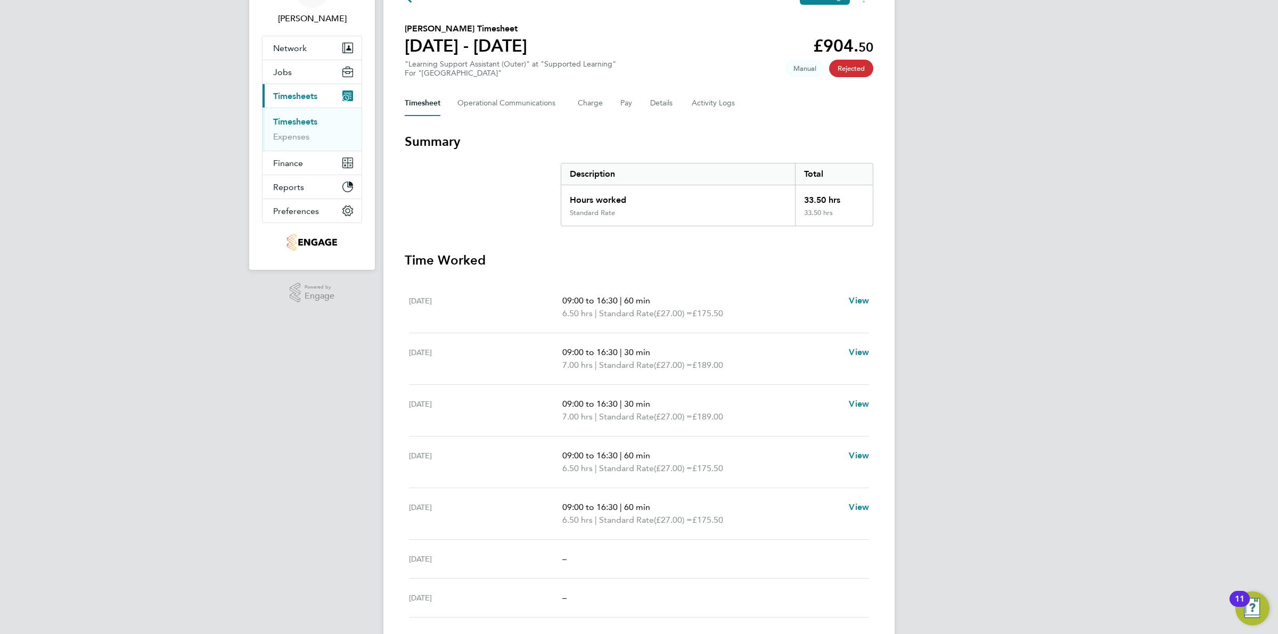
scroll to position [94, 0]
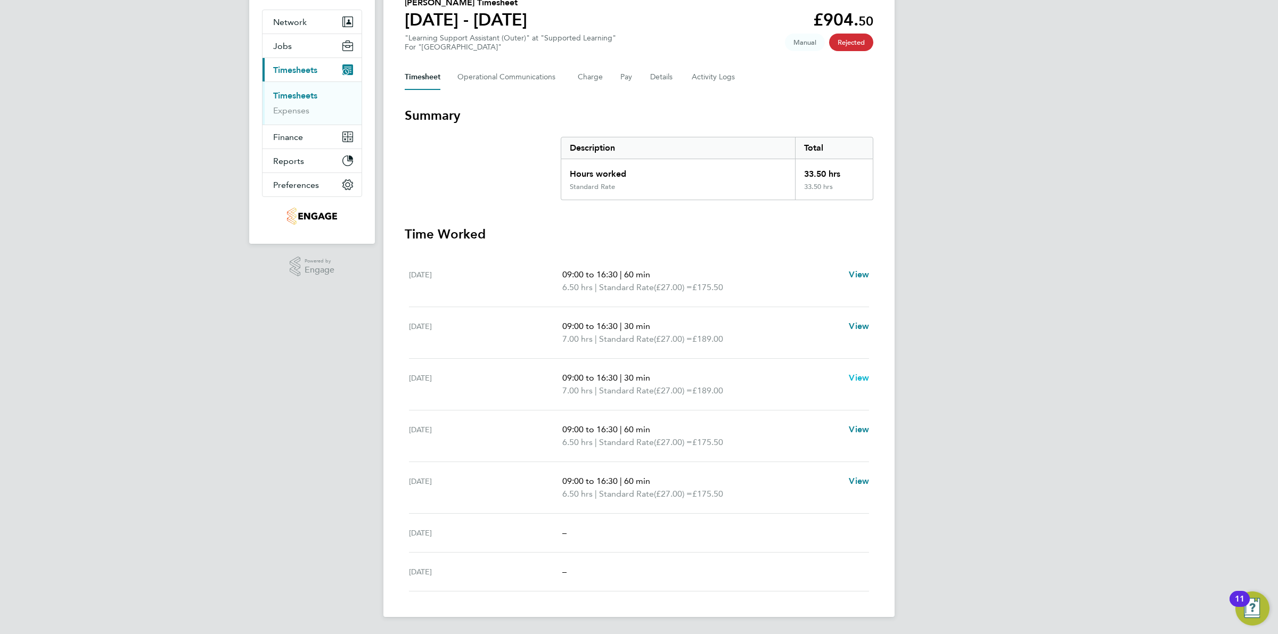
click at [858, 377] on span "View" at bounding box center [859, 378] width 20 height 10
select select "30"
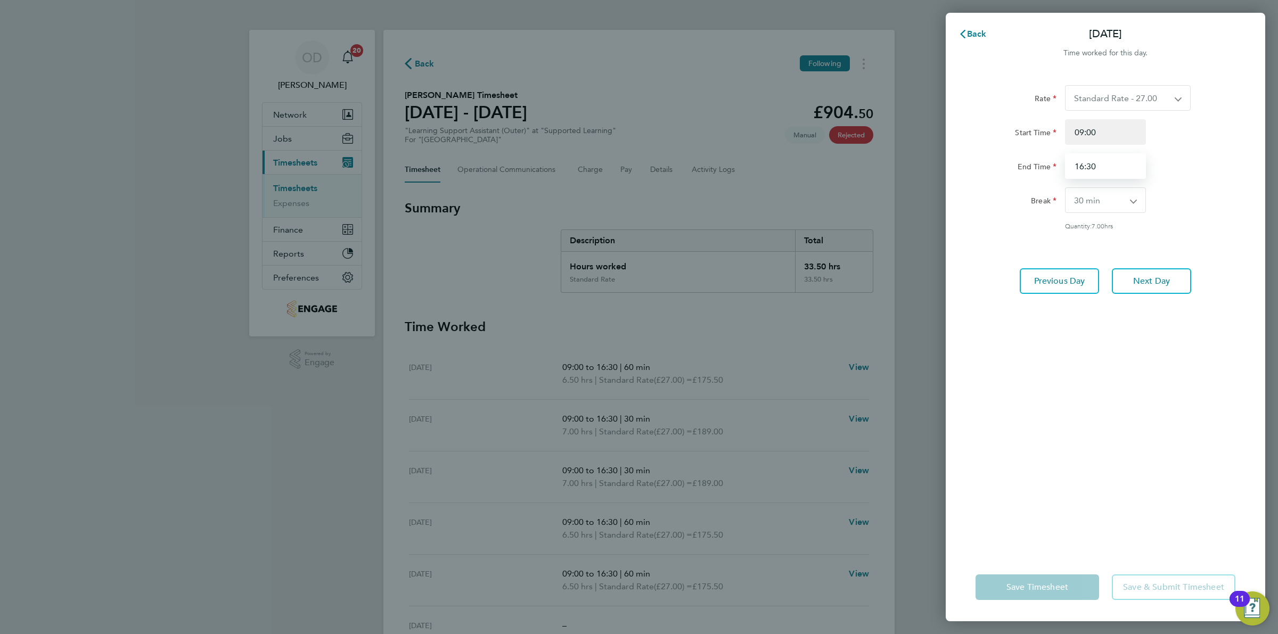
click at [1103, 168] on input "16:30" at bounding box center [1105, 166] width 81 height 26
drag, startPoint x: 1104, startPoint y: 168, endPoint x: 1064, endPoint y: 168, distance: 40.0
click at [1064, 168] on div "16:30" at bounding box center [1105, 166] width 89 height 26
drag, startPoint x: 1096, startPoint y: 168, endPoint x: 1088, endPoint y: 166, distance: 7.9
click at [1088, 166] on input "14:00" at bounding box center [1105, 166] width 81 height 26
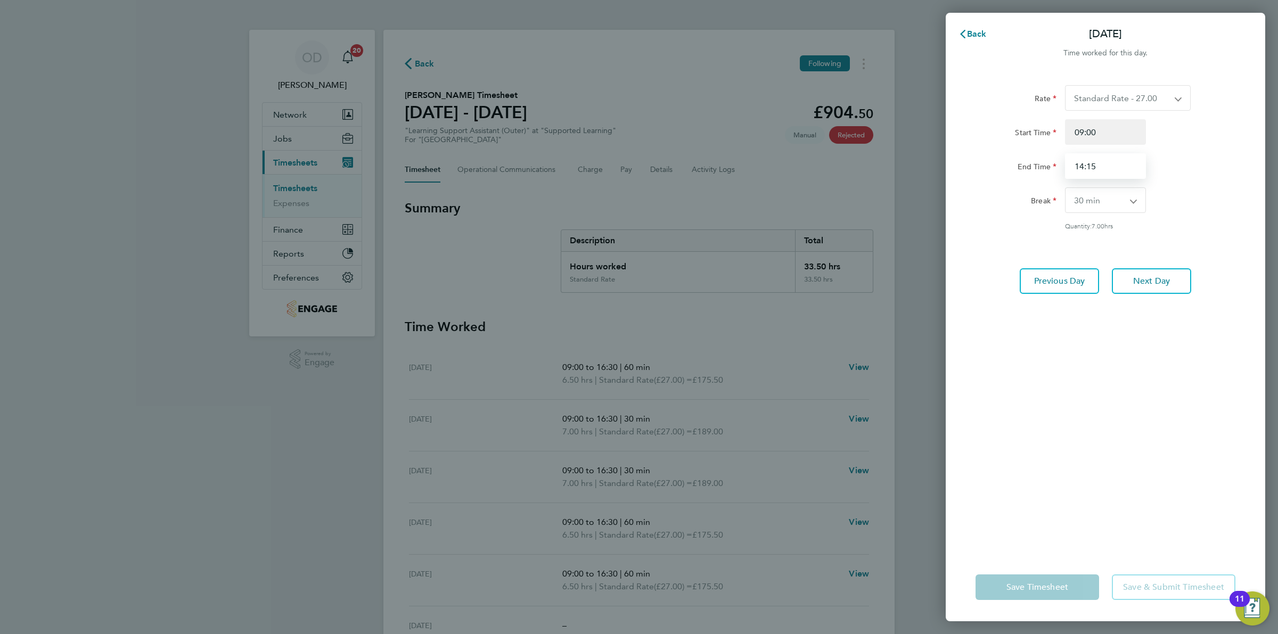
type input "14:15"
click at [992, 415] on div "Rate Standard Rate - 27.00 Start Time 09:00 End Time 14:15 Break 0 min 15 min 3…" at bounding box center [1106, 312] width 320 height 481
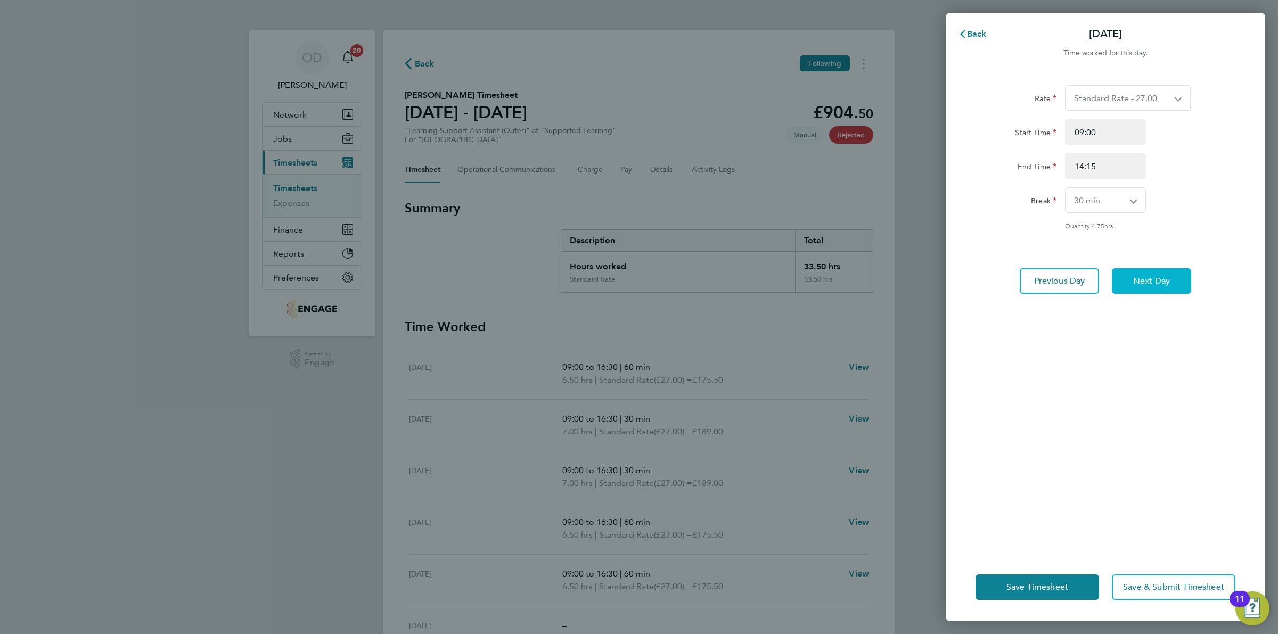
click at [1155, 272] on button "Next Day" at bounding box center [1151, 281] width 79 height 26
click at [1059, 590] on span "Save Timesheet" at bounding box center [1038, 587] width 62 height 11
click at [1058, 590] on span "Save Timesheet" at bounding box center [1038, 587] width 62 height 11
click at [969, 30] on span "Back" at bounding box center [977, 34] width 20 height 10
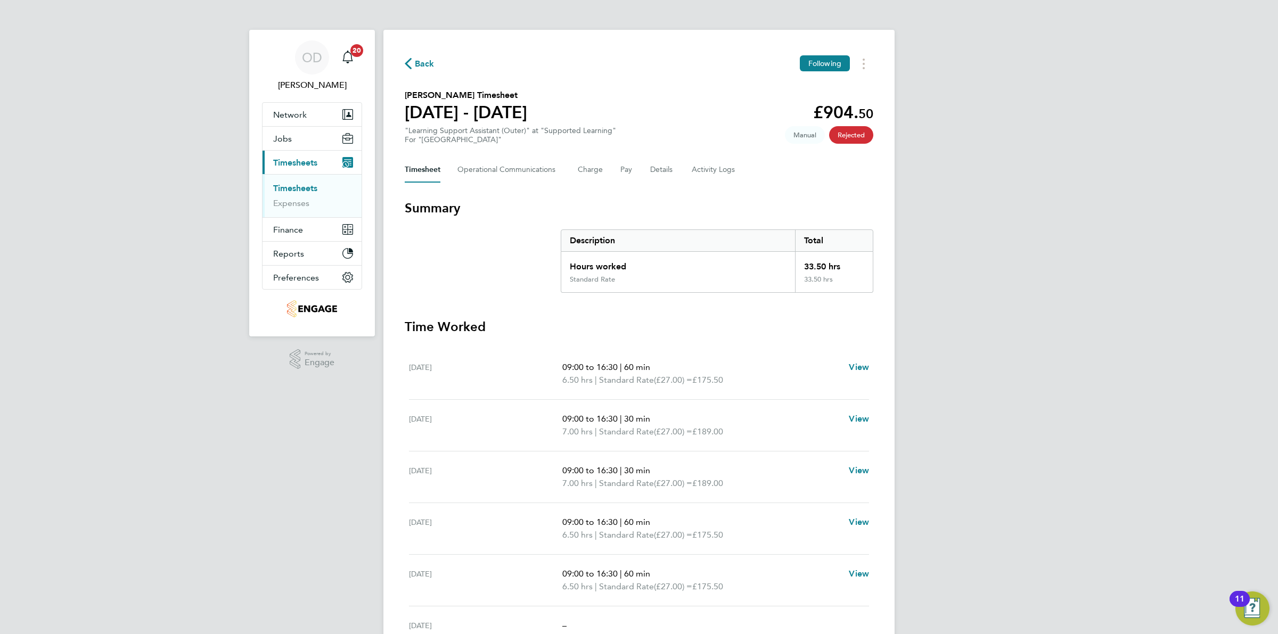
scroll to position [94, 0]
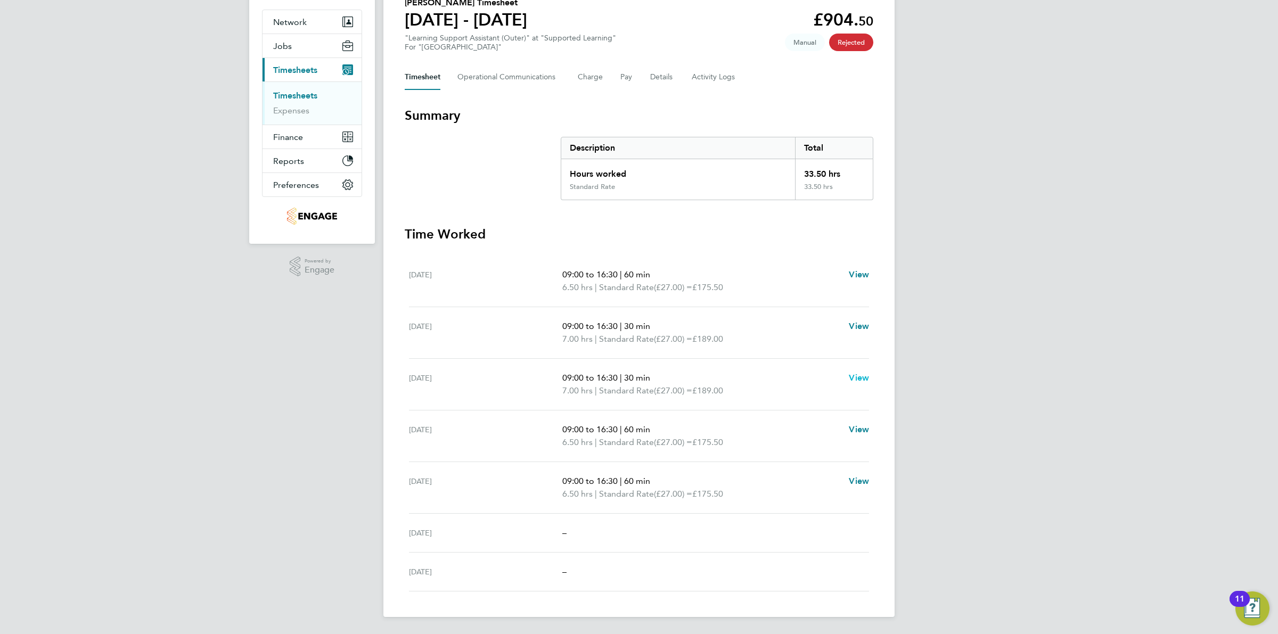
click at [851, 377] on span "View" at bounding box center [859, 378] width 20 height 10
select select "30"
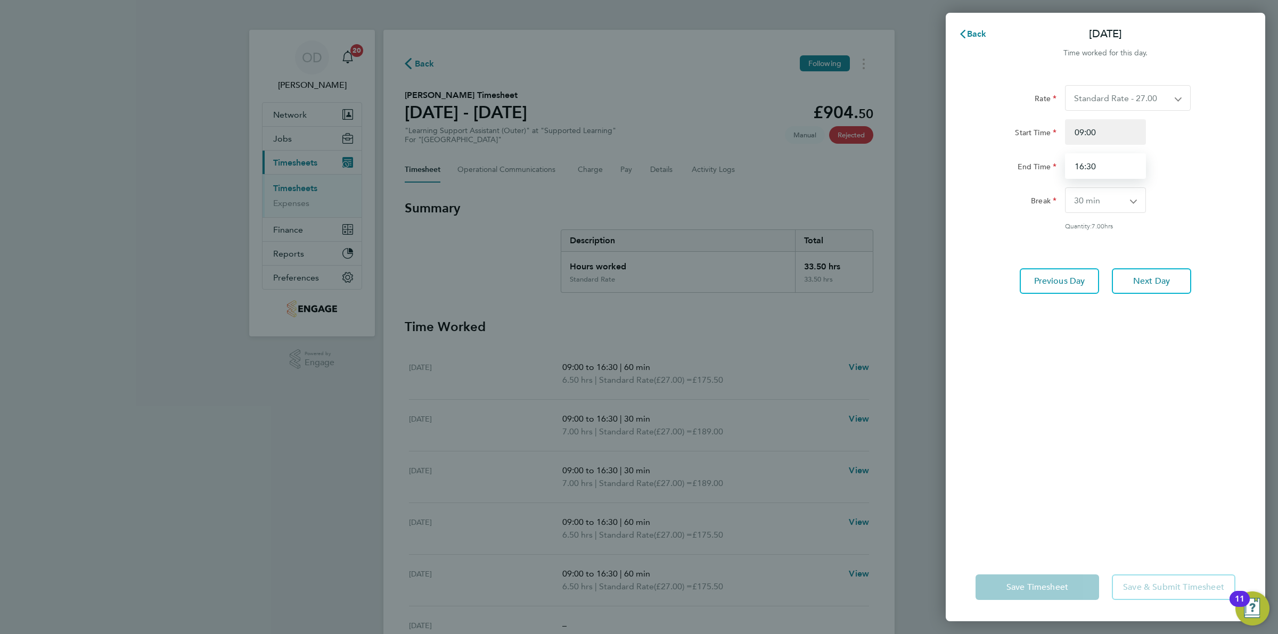
drag, startPoint x: 1117, startPoint y: 166, endPoint x: 1057, endPoint y: 161, distance: 59.9
click at [1058, 161] on div "End Time 16:30" at bounding box center [1106, 166] width 268 height 26
type input "14:15"
click at [1273, 193] on div "Back [DATE] Time worked for this day. Rate Standard Rate - 27.00 Start Time 09:…" at bounding box center [639, 317] width 1278 height 634
click at [1224, 203] on div "Break 0 min 15 min 30 min 45 min 60 min 75 min 90 min" at bounding box center [1106, 201] width 268 height 26
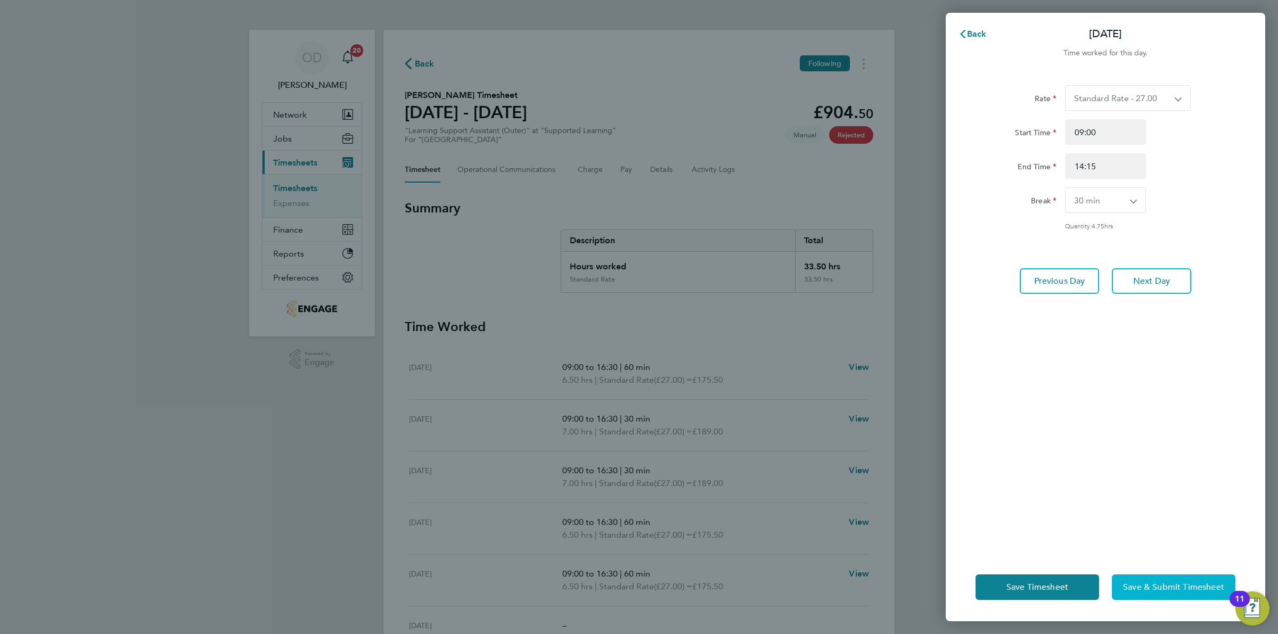
click at [1135, 581] on button "Save & Submit Timesheet" at bounding box center [1174, 588] width 124 height 26
click at [1064, 592] on span "Save Timesheet" at bounding box center [1038, 587] width 62 height 11
click at [958, 48] on div "Time worked for this day." at bounding box center [1106, 53] width 320 height 13
click at [967, 35] on span "Back" at bounding box center [977, 34] width 20 height 10
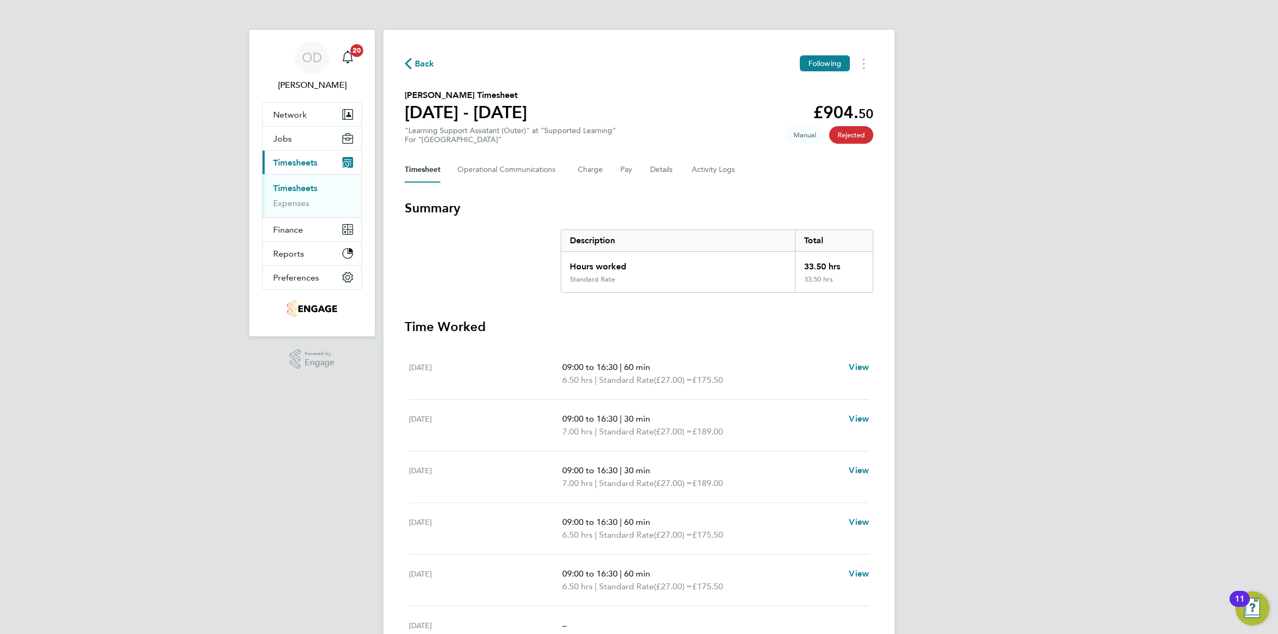
scroll to position [94, 0]
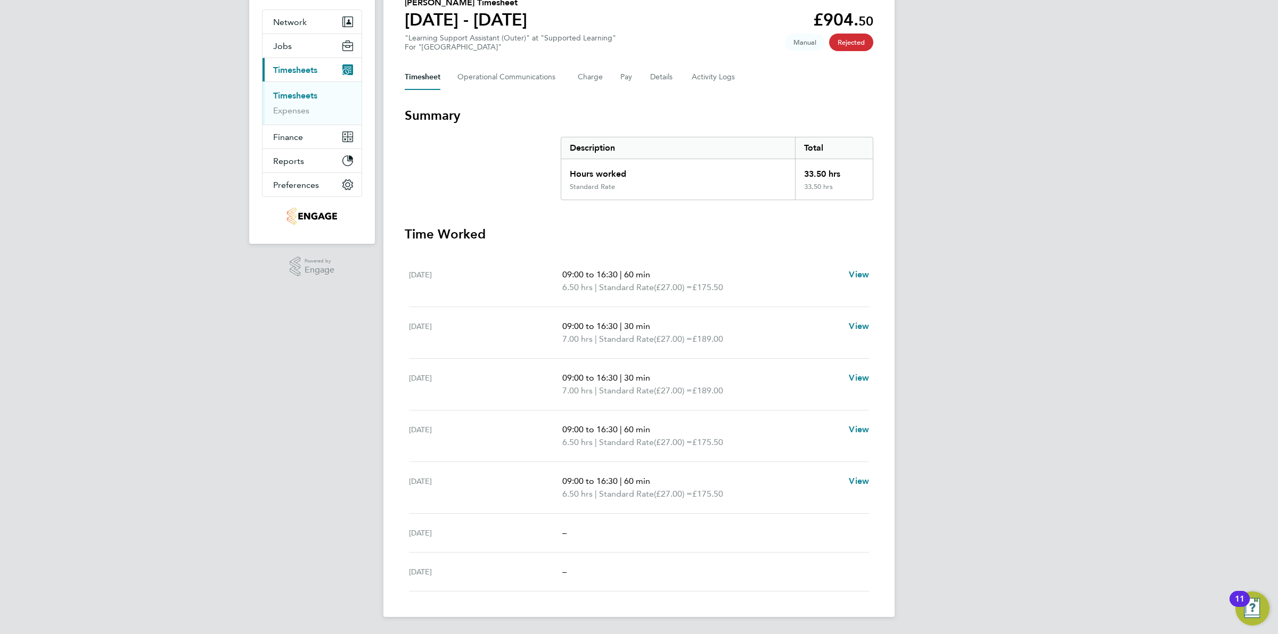
click at [308, 92] on link "Timesheets" at bounding box center [295, 96] width 44 height 10
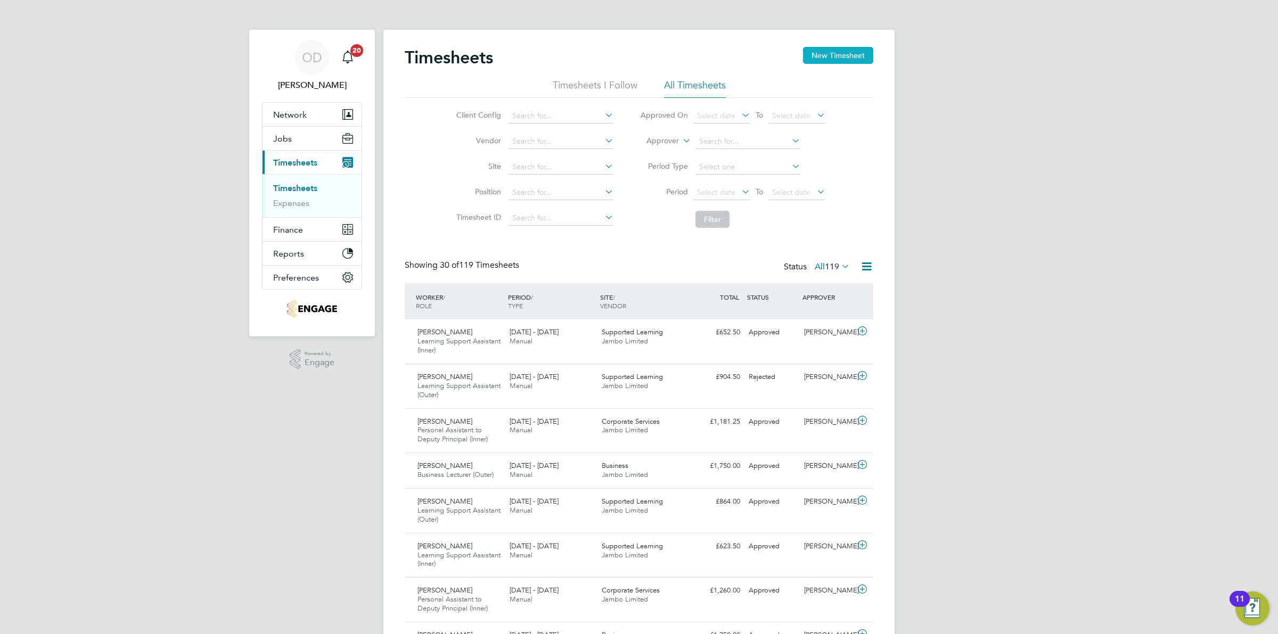
click at [823, 51] on button "New Timesheet" at bounding box center [838, 55] width 70 height 17
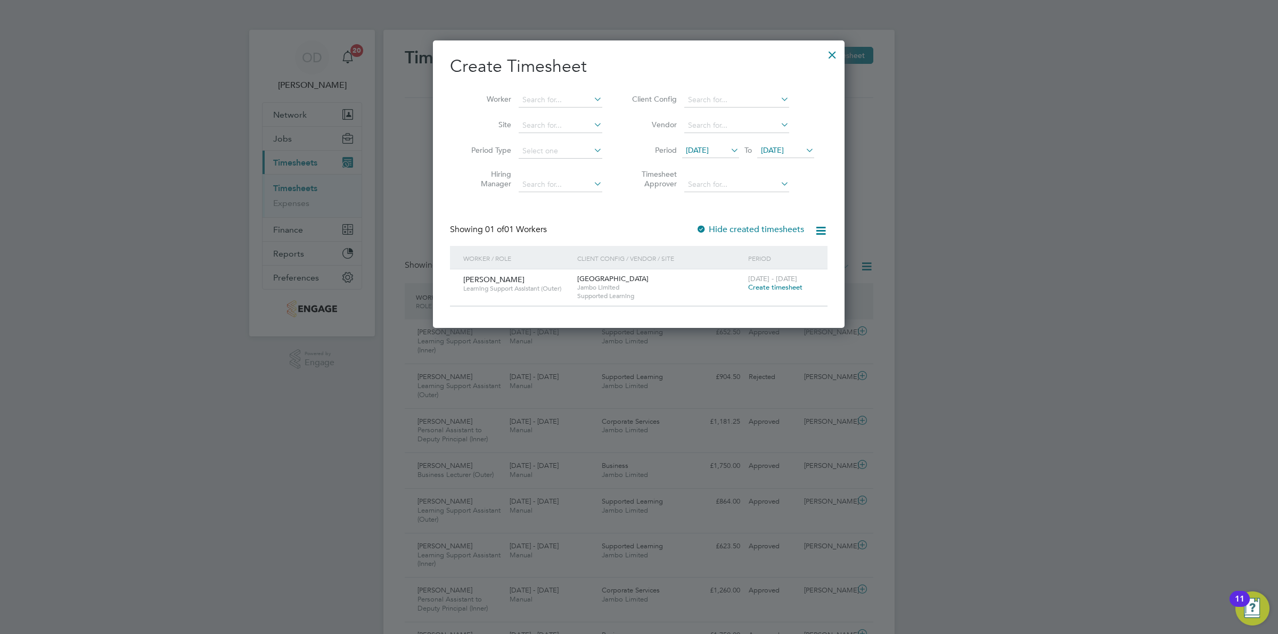
click at [776, 288] on span "Create timesheet" at bounding box center [775, 287] width 54 height 9
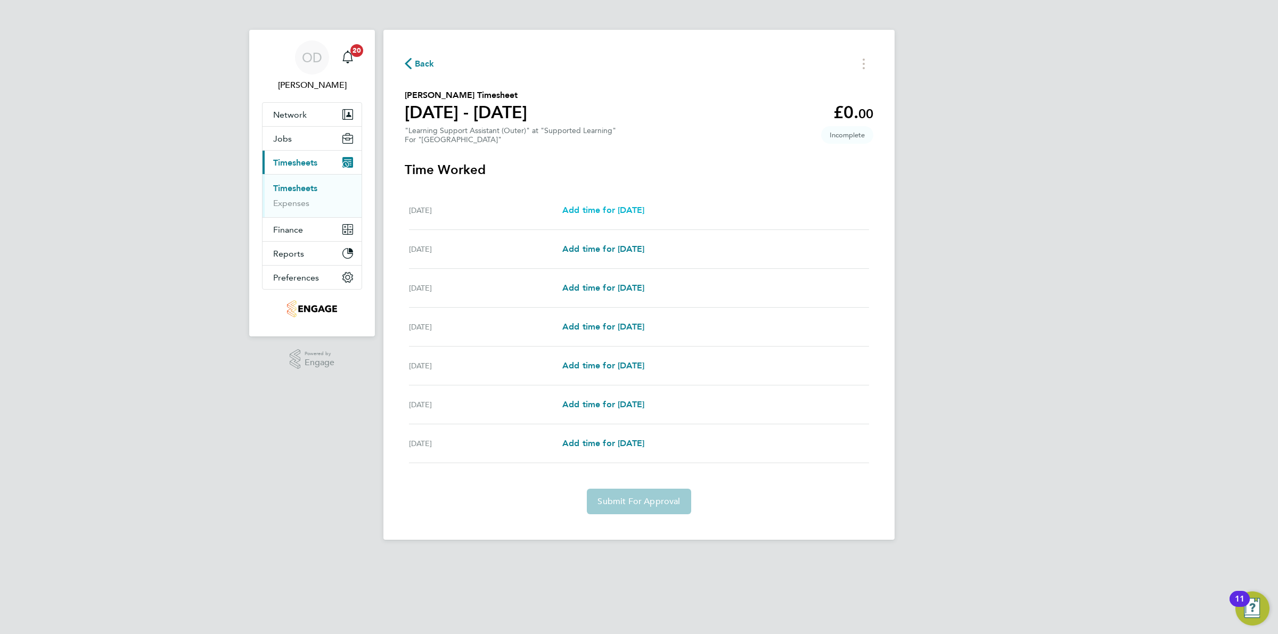
click at [619, 211] on span "Add time for Mon 22 Sep" at bounding box center [604, 210] width 82 height 10
select select "60"
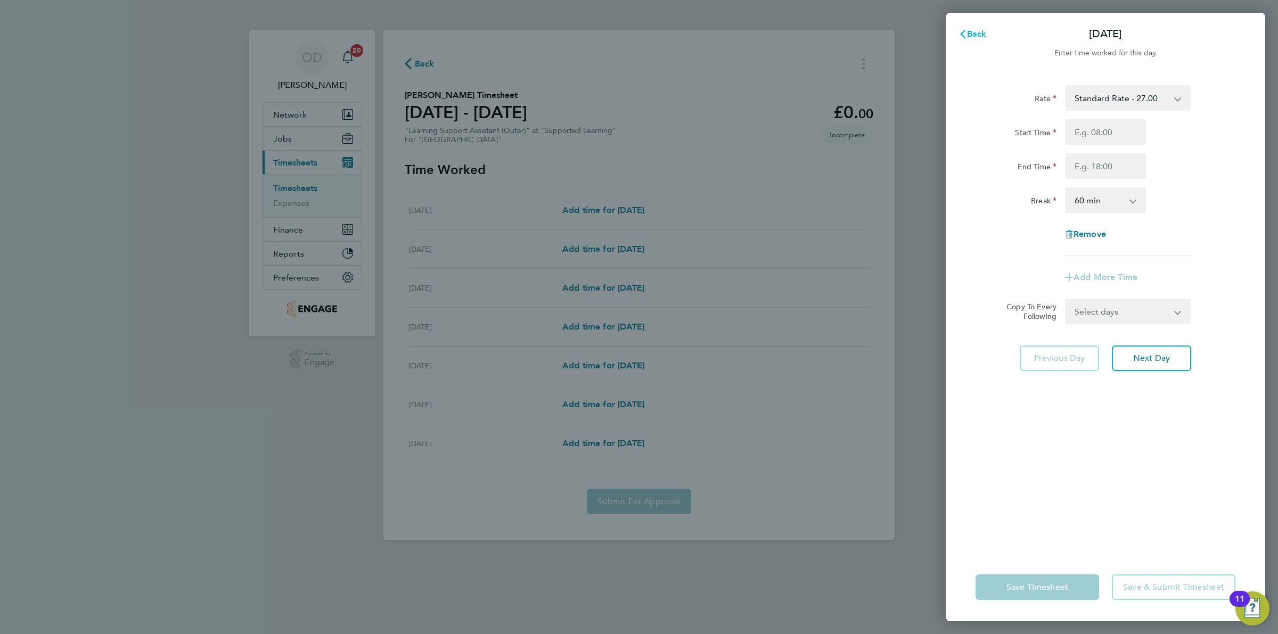
click at [971, 35] on span "Back" at bounding box center [977, 34] width 20 height 10
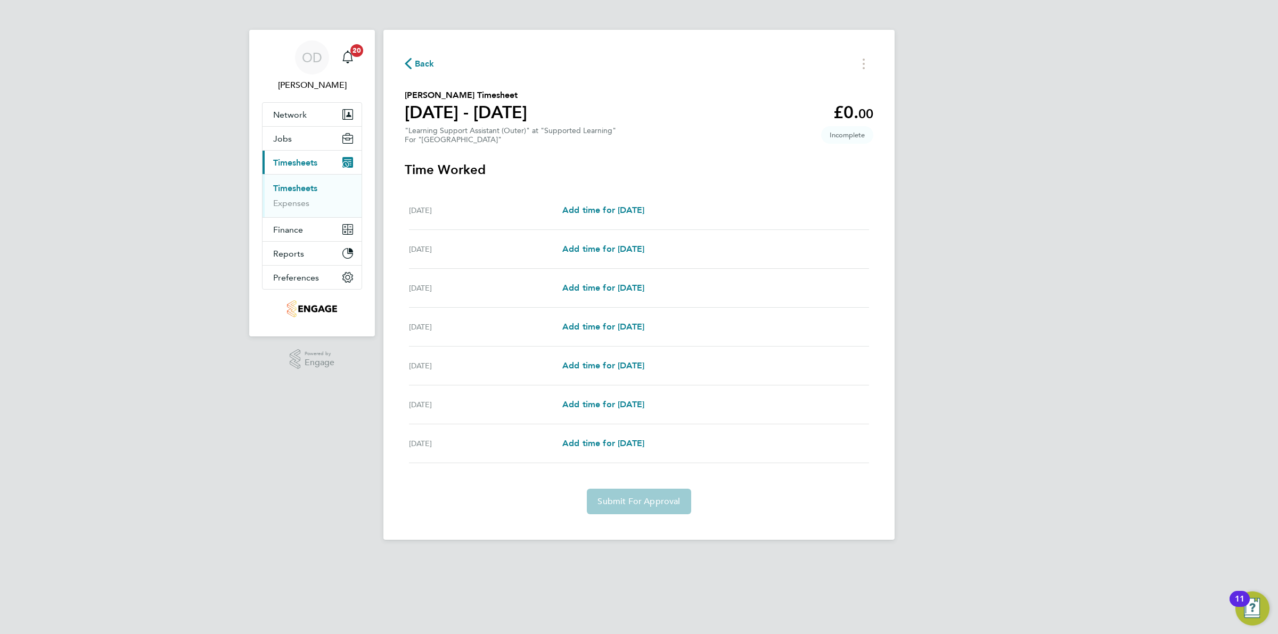
click at [297, 188] on link "Timesheets" at bounding box center [295, 188] width 44 height 10
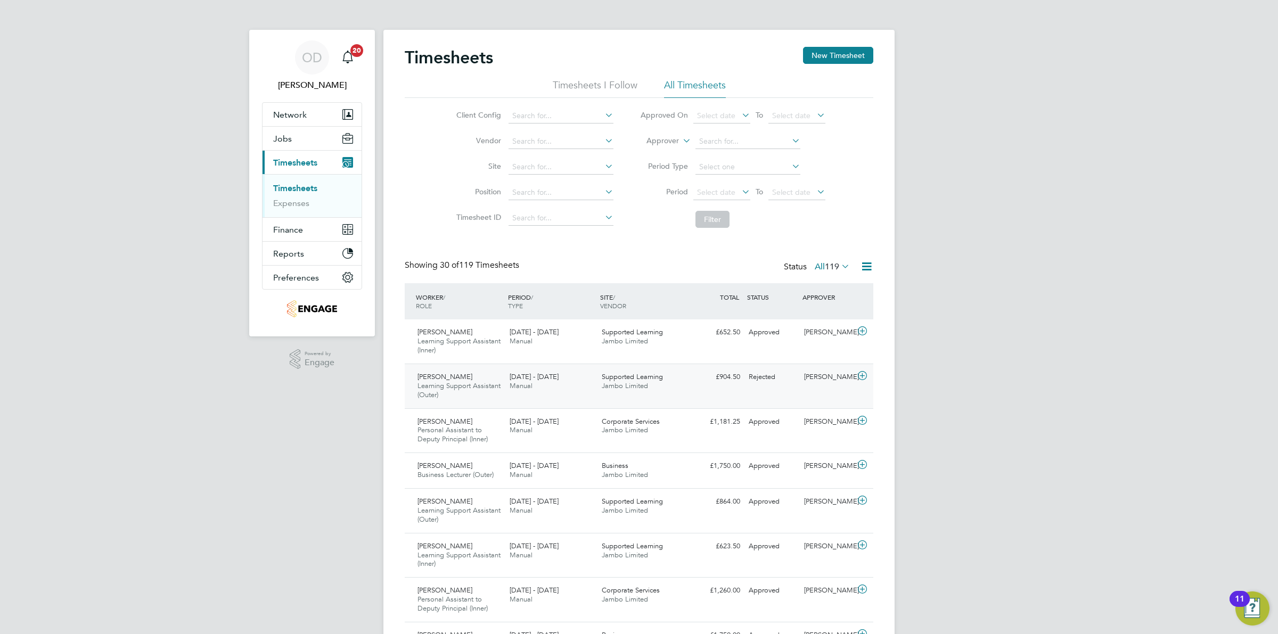
click at [548, 389] on div "22 - 28 Sep 2025 Manual" at bounding box center [552, 382] width 92 height 27
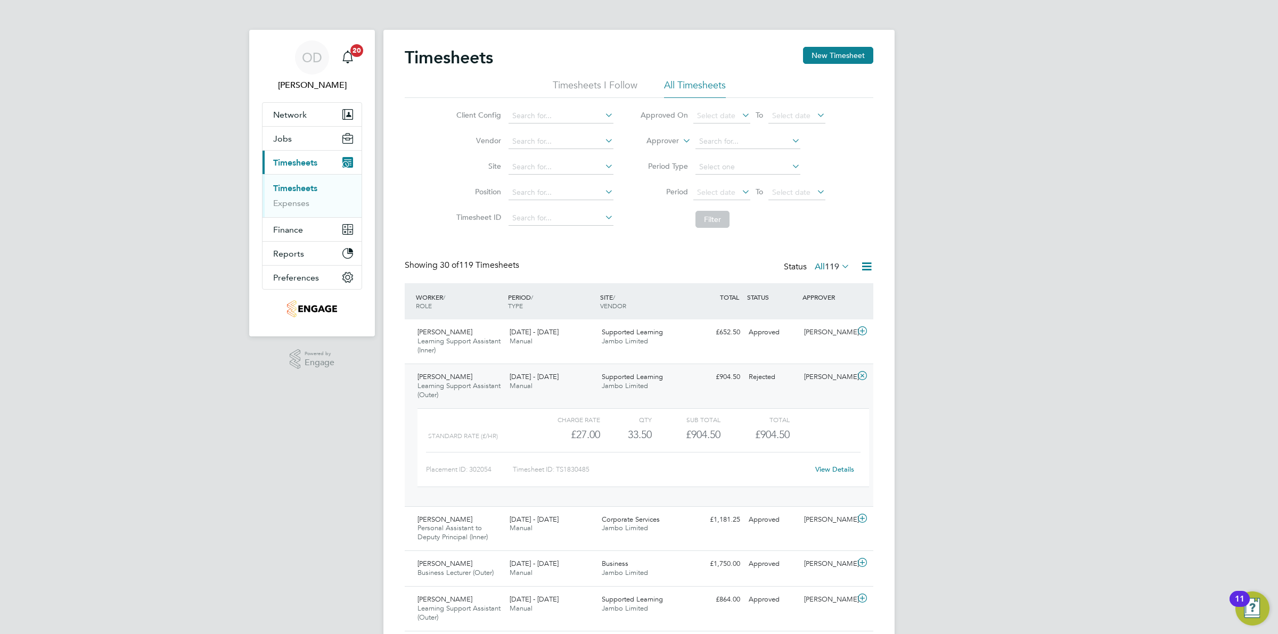
click at [846, 470] on link "View Details" at bounding box center [835, 469] width 39 height 9
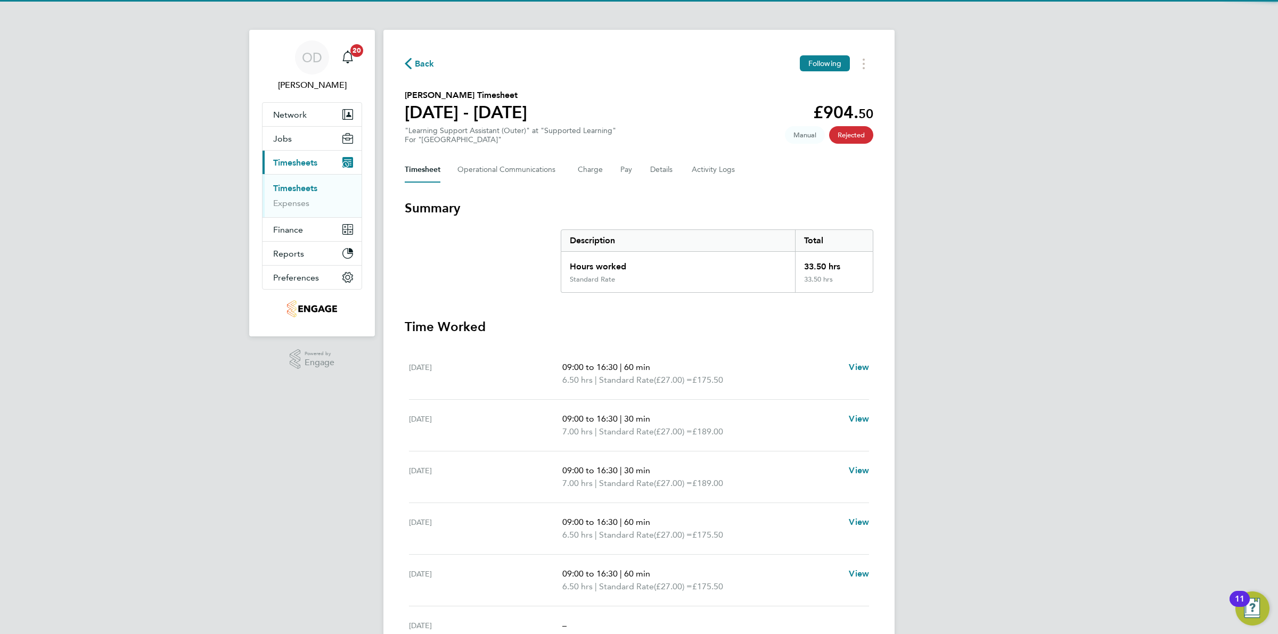
scroll to position [67, 0]
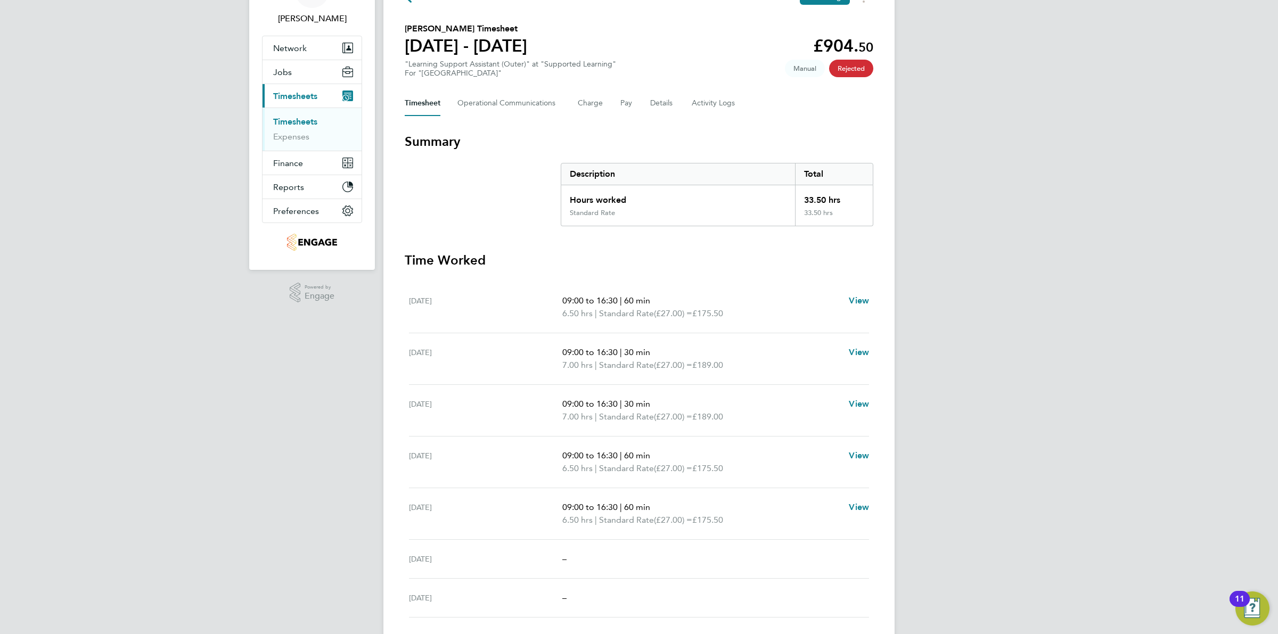
drag, startPoint x: 699, startPoint y: 494, endPoint x: 382, endPoint y: 294, distance: 374.6
click at [382, 294] on div "OD [PERSON_NAME] Notifications 20 Applications: Network Team Members Businesses…" at bounding box center [639, 296] width 1278 height 727
copy ul "[DATE] 09:00 to 16:30 | 60 min 6.50 hrs | Standard Rate (£27.00) = £175.50 View…"
click at [831, 349] on p "09:00 to 16:30 | 30 min" at bounding box center [702, 352] width 278 height 13
